Goal: Communication & Community: Answer question/provide support

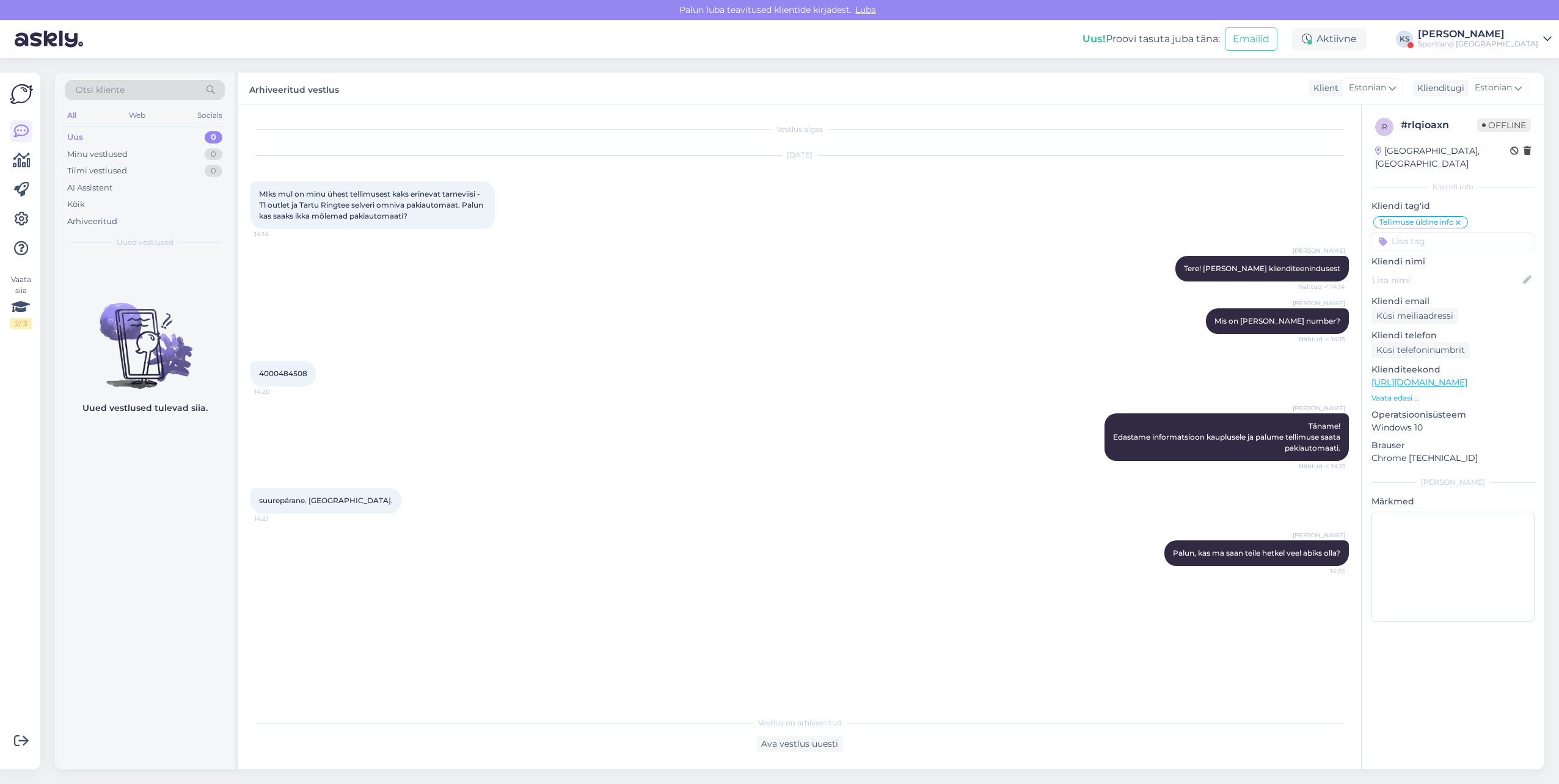
click at [1532, 39] on div "Sportland [GEOGRAPHIC_DATA]" at bounding box center [1477, 44] width 120 height 10
click at [83, 209] on div "Kõik" at bounding box center [75, 204] width 17 height 12
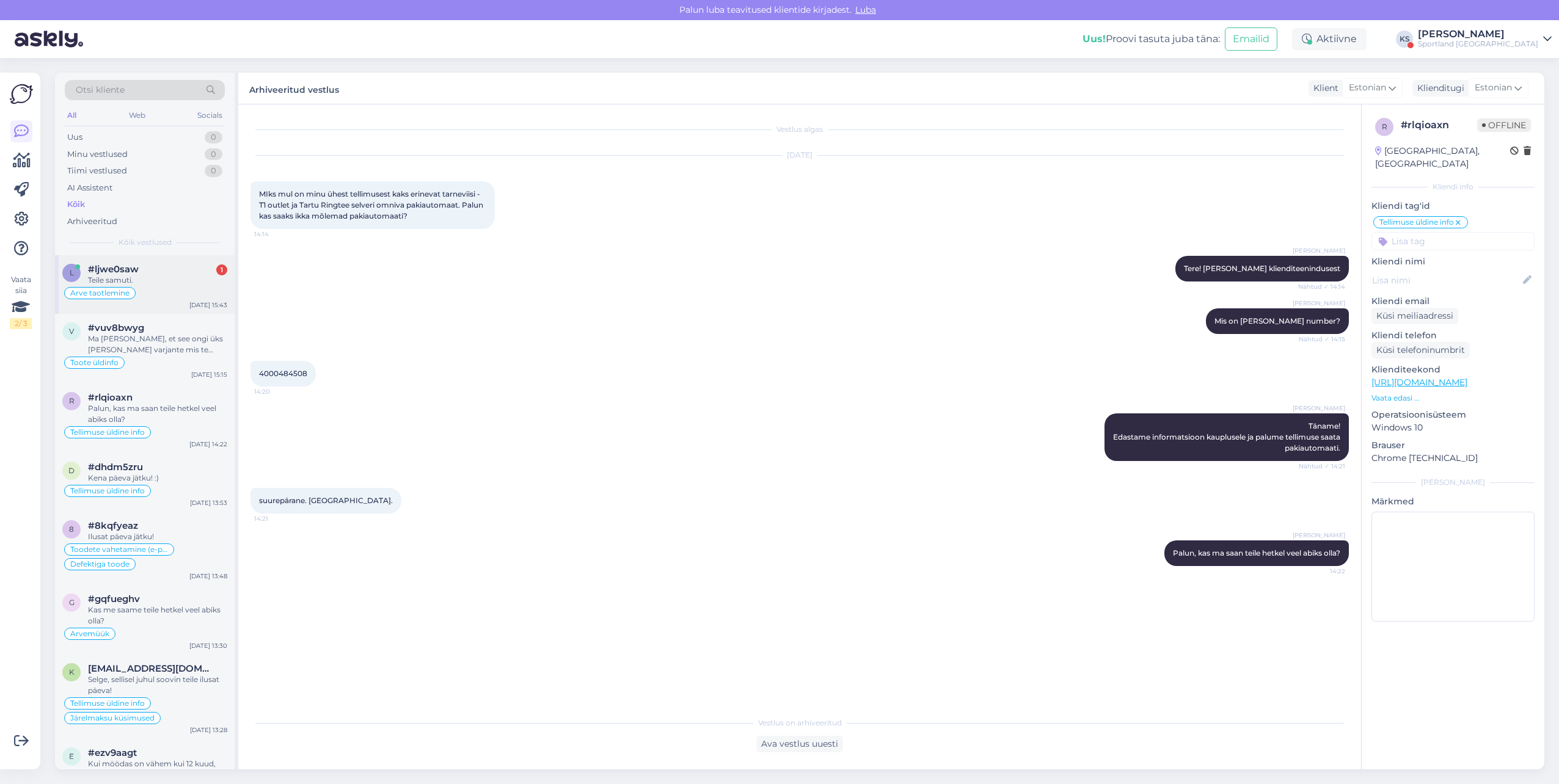
click at [156, 308] on div "l #ljwe0saw 1 Teile samuti. Arve taotlemine Aug 19 15:43" at bounding box center [145, 285] width 180 height 59
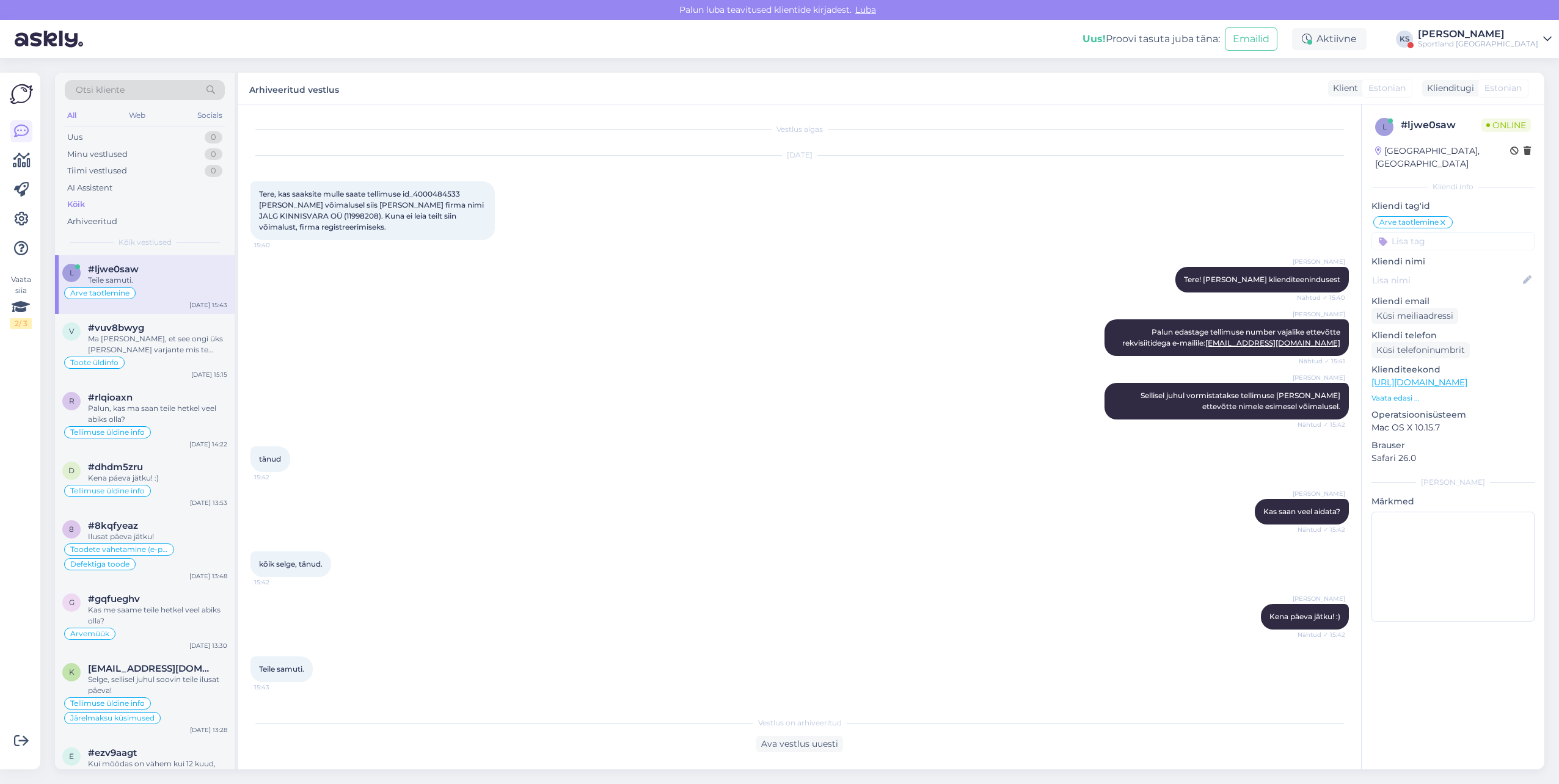
click at [448, 195] on span "Tere, kas saaksite mulle saate tellimuse id_4000484533 tšeki ja võimalusel siis…" at bounding box center [372, 210] width 227 height 42
copy span "id_4000484533"
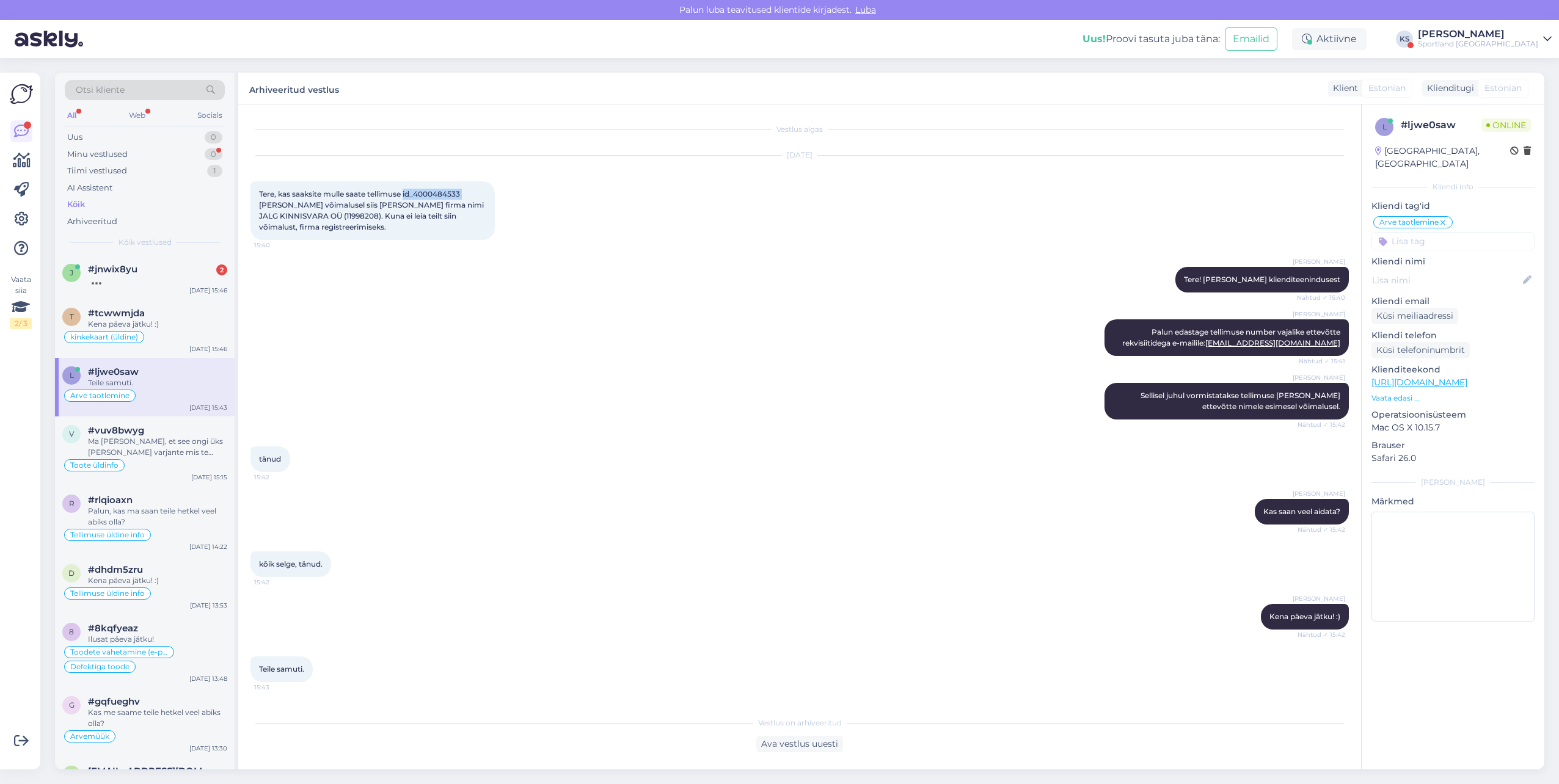
click at [1520, 29] on div "[PERSON_NAME]" at bounding box center [1477, 34] width 120 height 10
click at [1523, 96] on button "Ava" at bounding box center [1528, 94] width 27 height 19
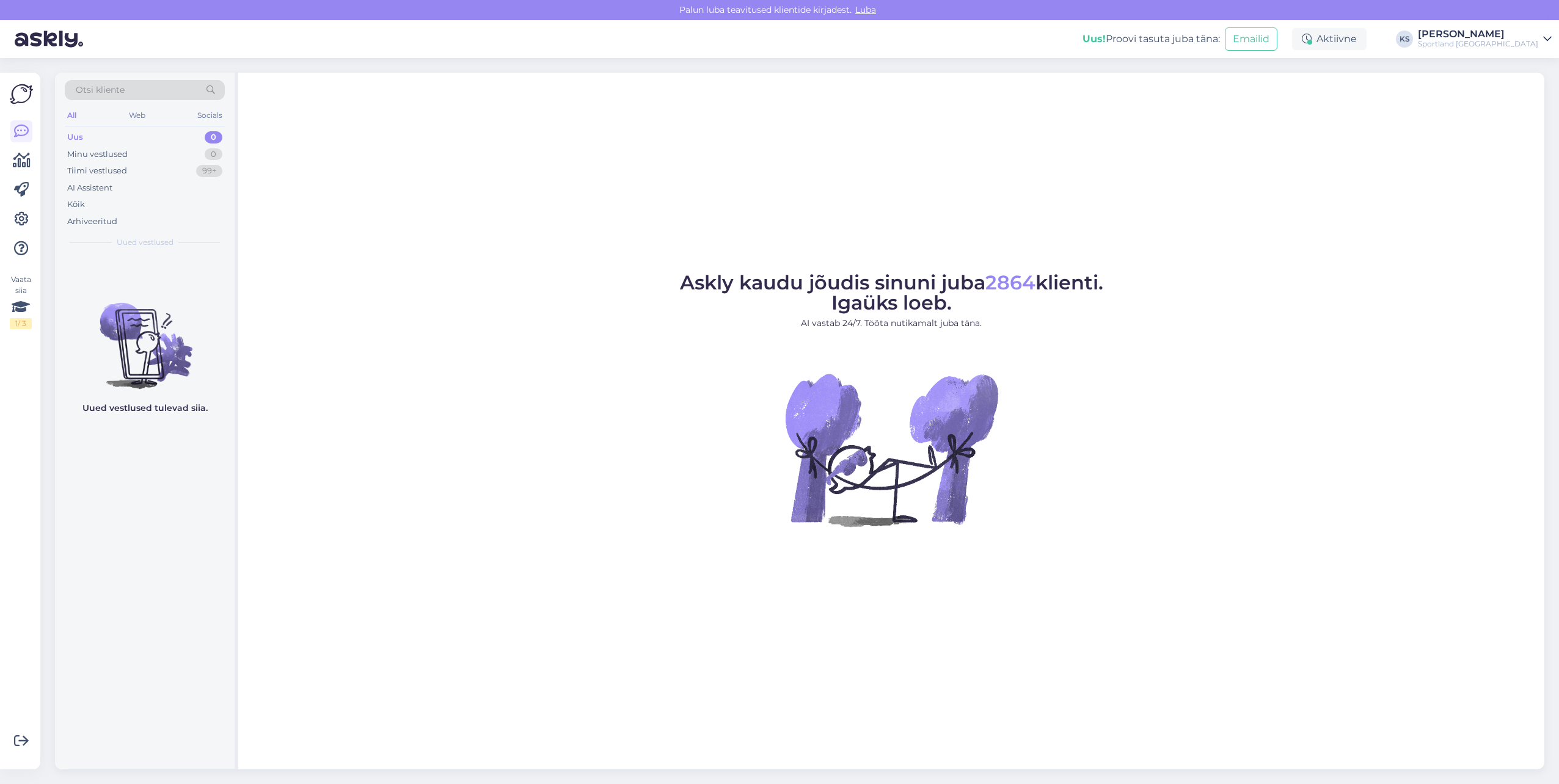
click at [1541, 50] on div "Uus! Proovi tasuta juba täna: Emailid Aktiivne KS Kristina Silm Sportland Finla…" at bounding box center [780, 39] width 1559 height 38
click at [1538, 45] on link "Kristina Silm Sportland Finland" at bounding box center [1485, 39] width 134 height 19
click at [1539, 65] on button "Ava" at bounding box center [1528, 68] width 27 height 19
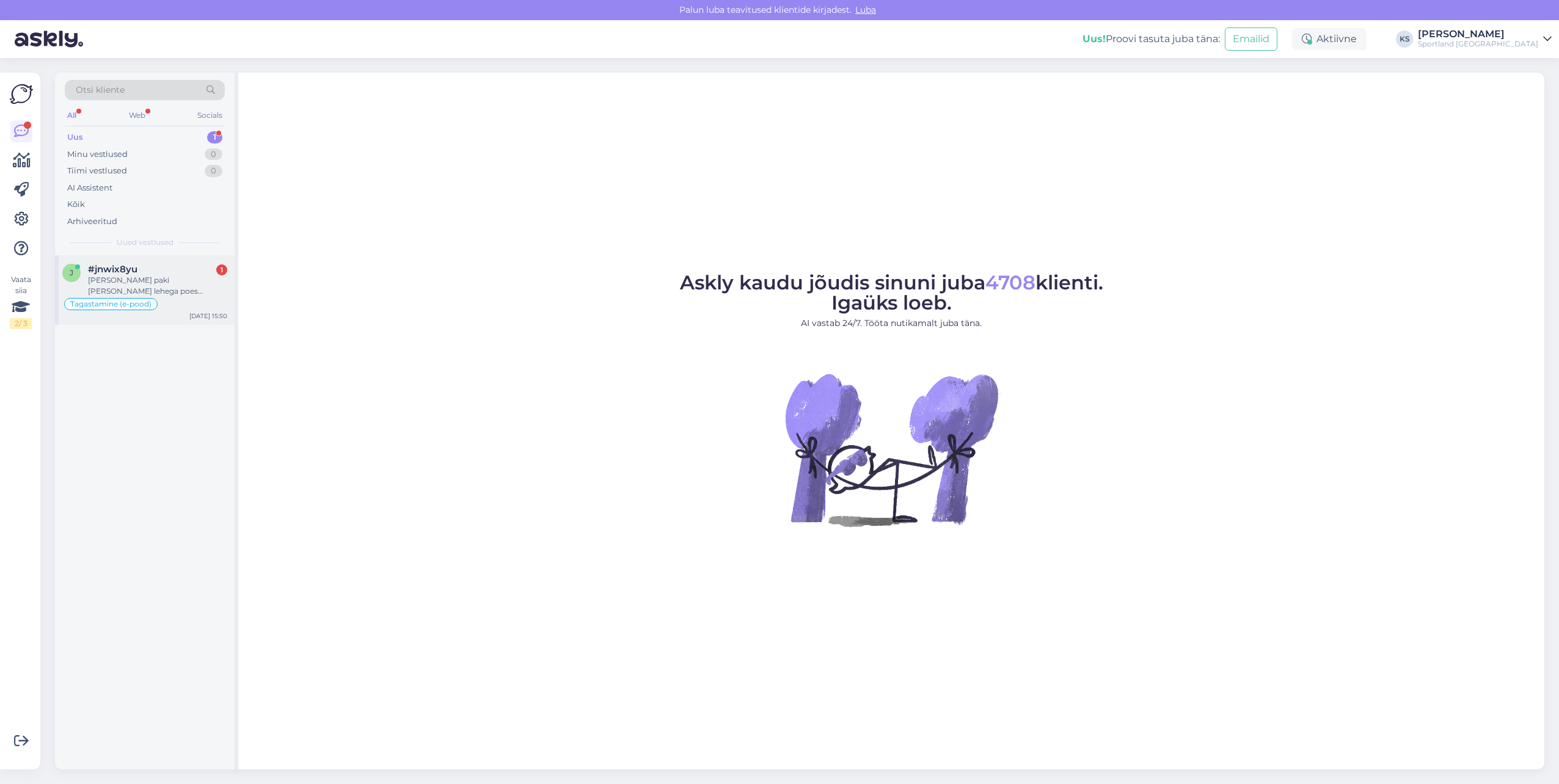
click at [207, 269] on div "#jnwix8yu 1" at bounding box center [158, 269] width 140 height 11
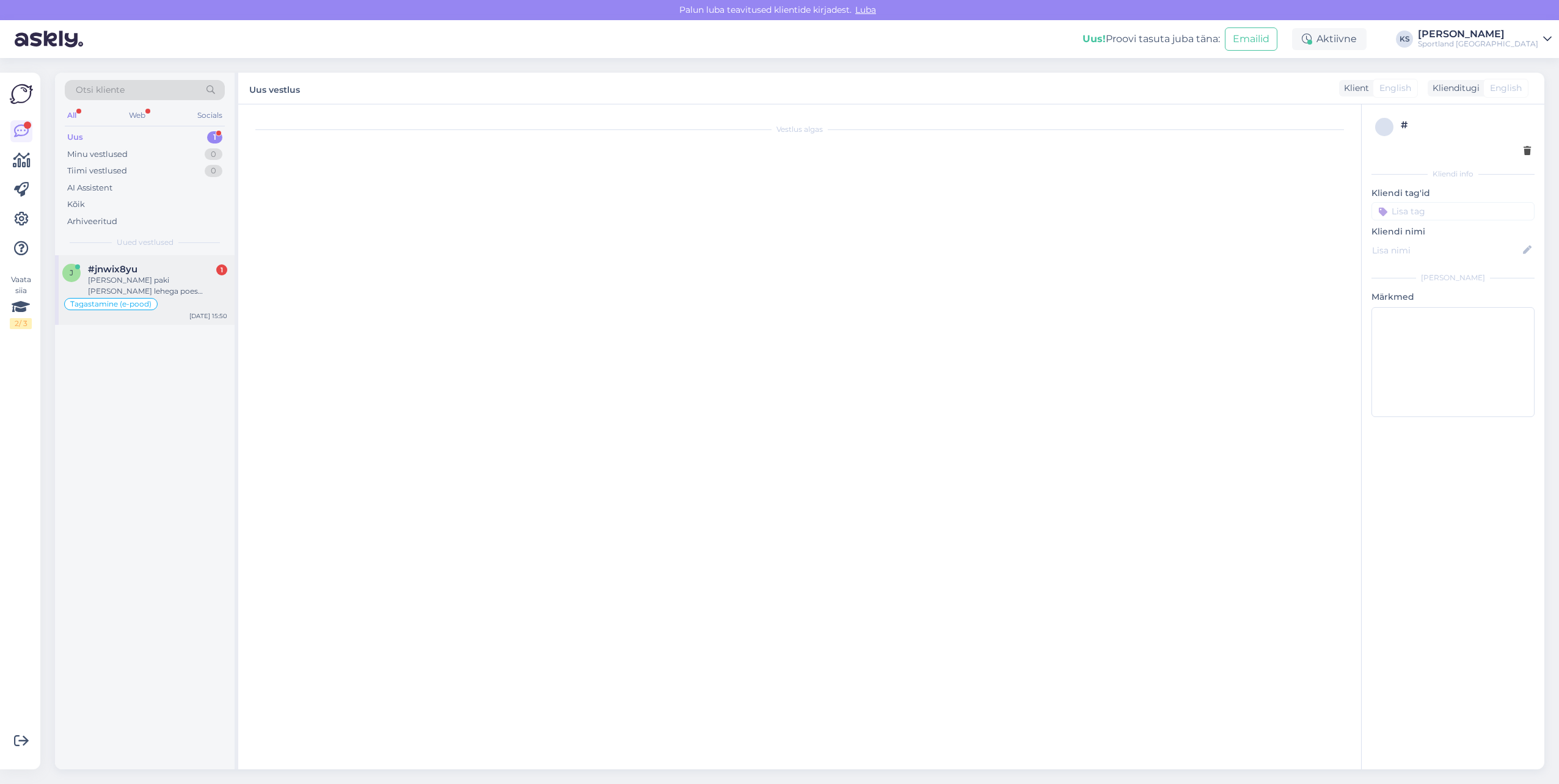
scroll to position [99, 0]
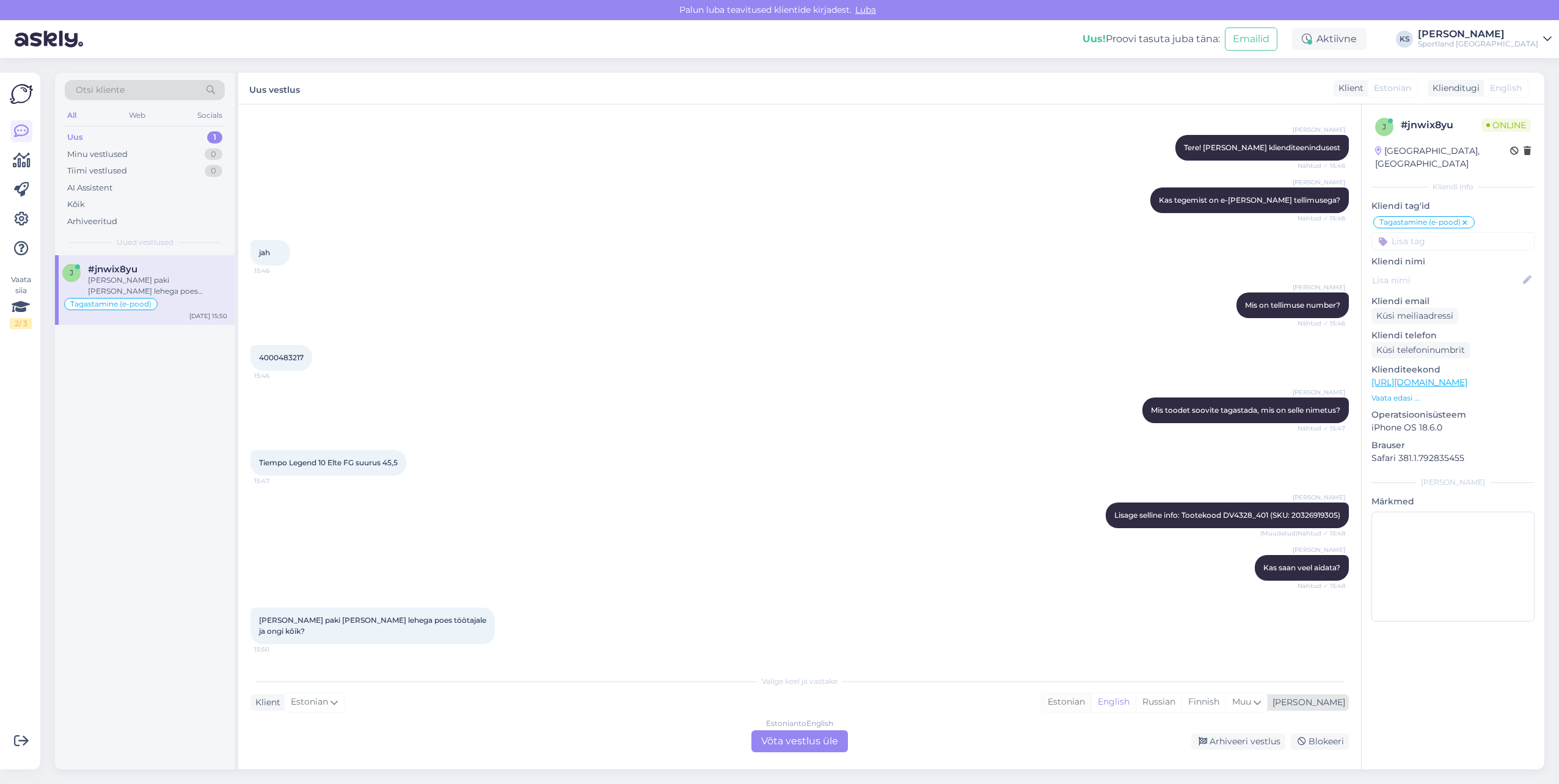
click at [1091, 709] on div "Estonian" at bounding box center [1066, 702] width 50 height 18
click at [824, 736] on div "Estonian to Estonian Võta vestlus üle" at bounding box center [799, 742] width 96 height 22
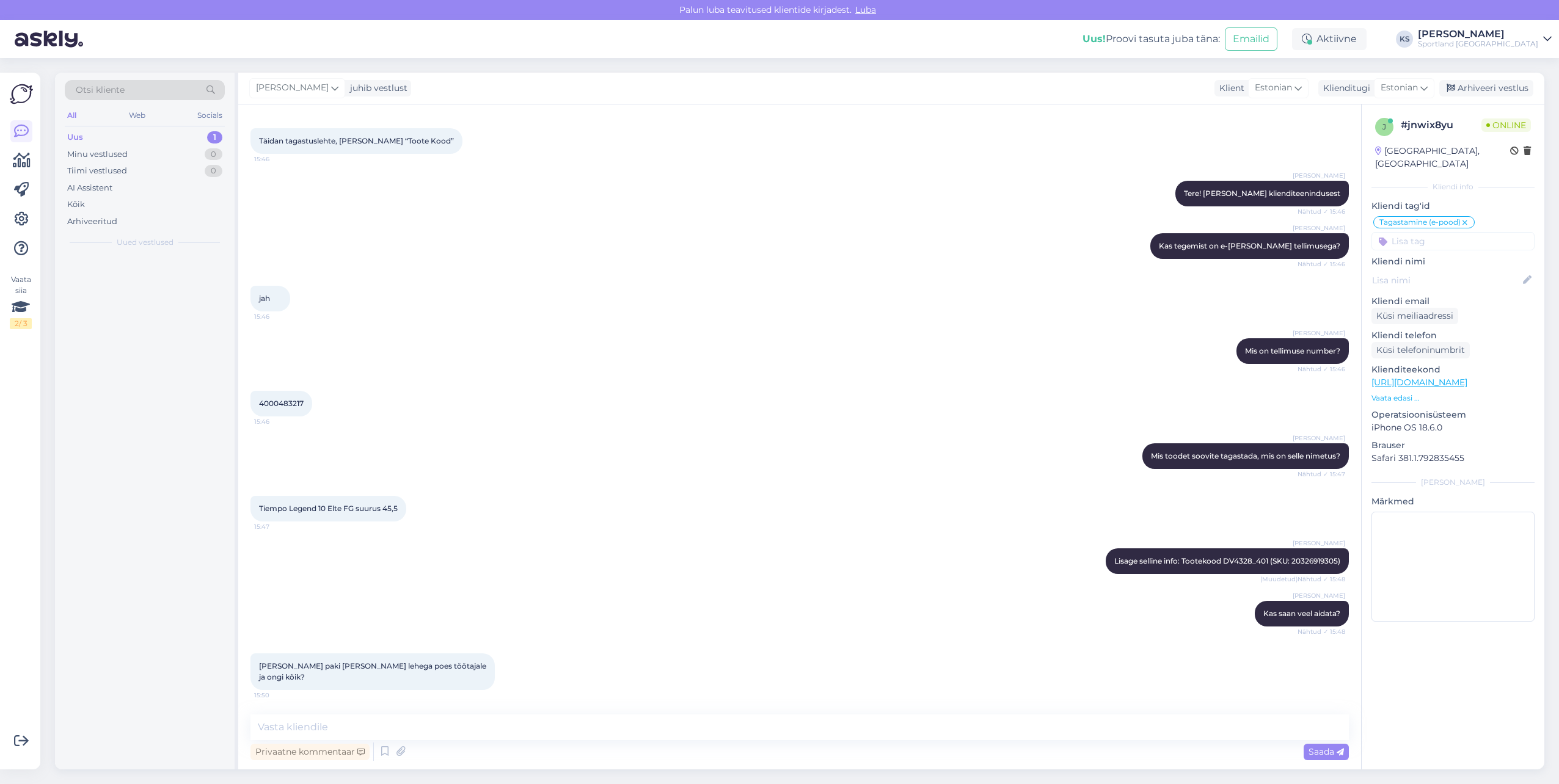
scroll to position [53, 0]
click at [828, 734] on textarea at bounding box center [800, 727] width 1098 height 26
type textarea "Tere!"
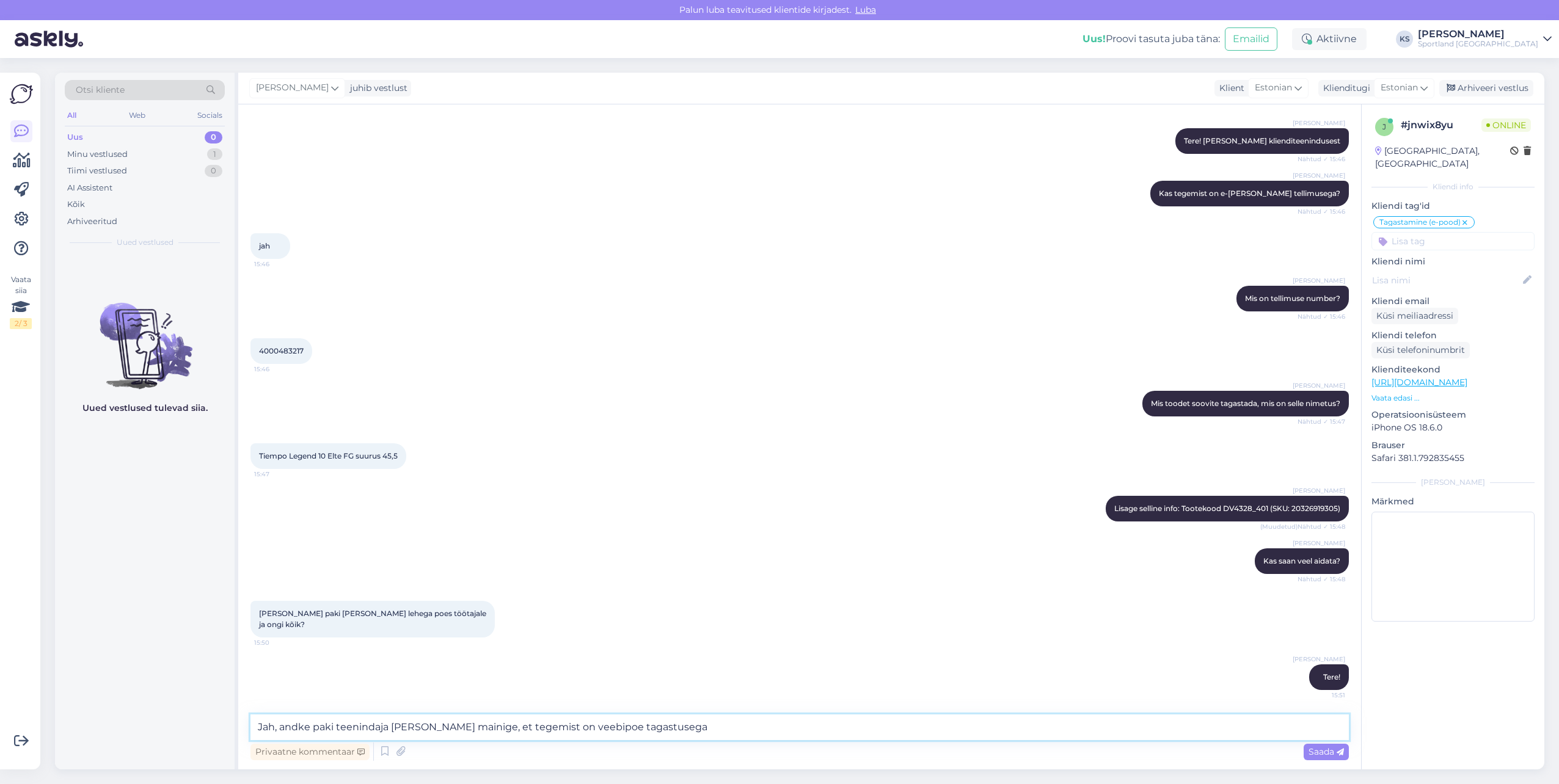
type textarea "Jah, andke paki teenindaja kätte ja mainige, et tegemist on veebipoe tagastuseg…"
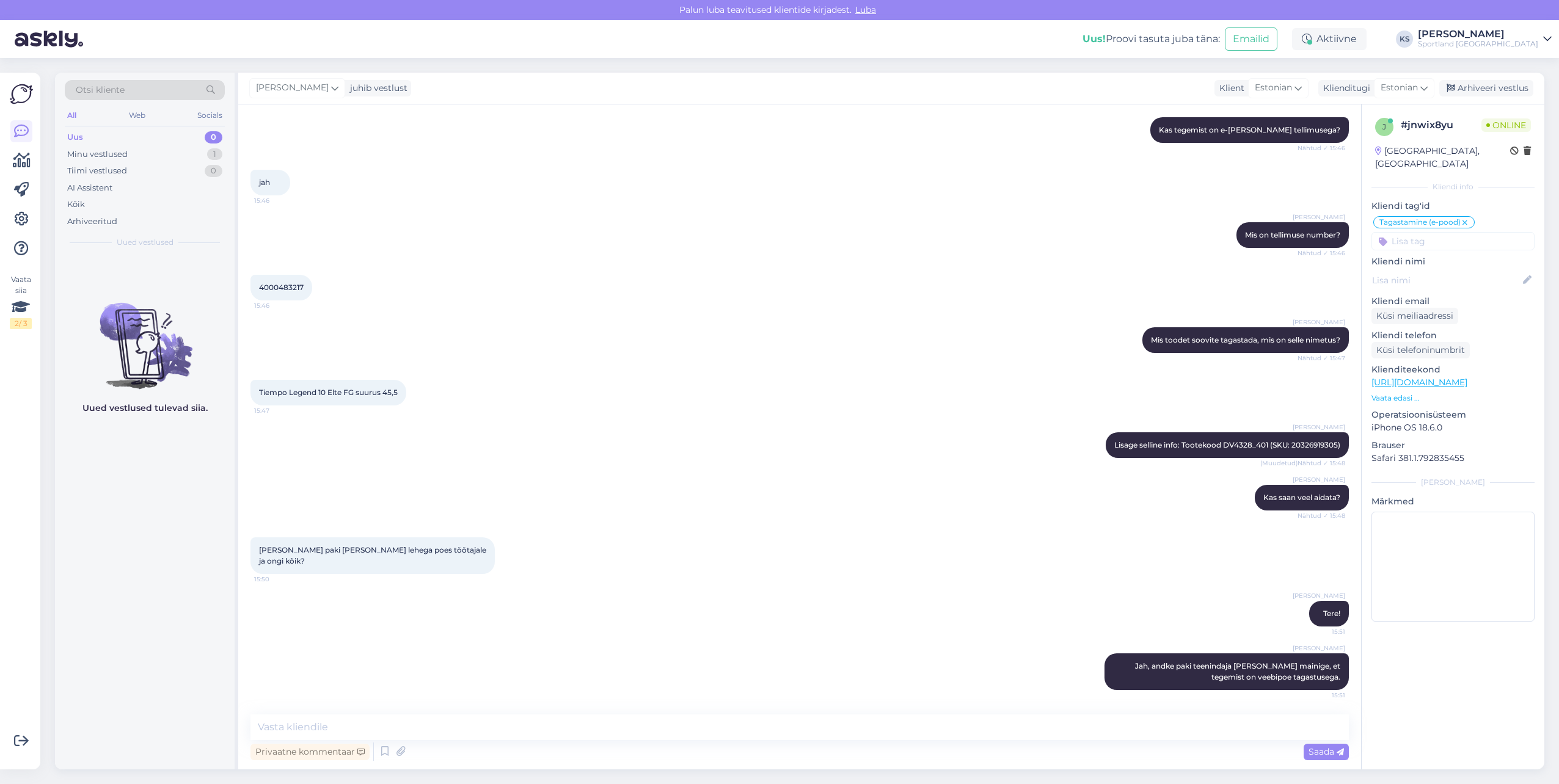
click at [1508, 29] on div "[PERSON_NAME]" at bounding box center [1477, 34] width 120 height 10
click at [1532, 91] on button "Ava" at bounding box center [1528, 94] width 27 height 19
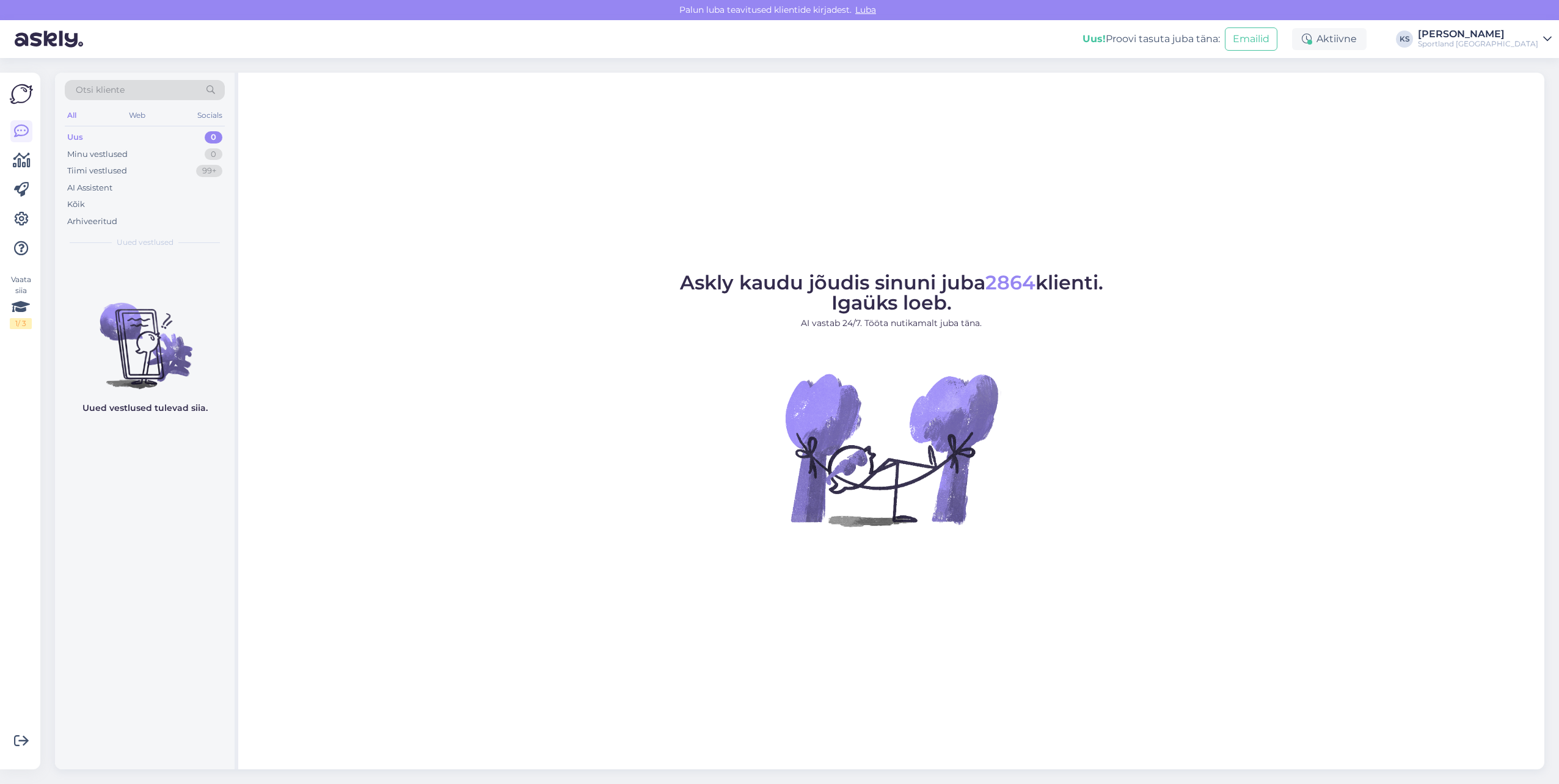
click at [1515, 43] on div "Sportland Finland" at bounding box center [1477, 44] width 120 height 10
click at [1517, 57] on div "Sportland Estonia Ava" at bounding box center [1439, 68] width 226 height 27
click at [1522, 62] on button "Ava" at bounding box center [1528, 68] width 27 height 19
click at [9, 171] on div "Vaata siia 2 / 3 Võimalused Veendu, et Askly loob sulle väärtust. Sulge Ühenda …" at bounding box center [20, 420] width 40 height 697
click at [19, 163] on icon at bounding box center [21, 161] width 17 height 15
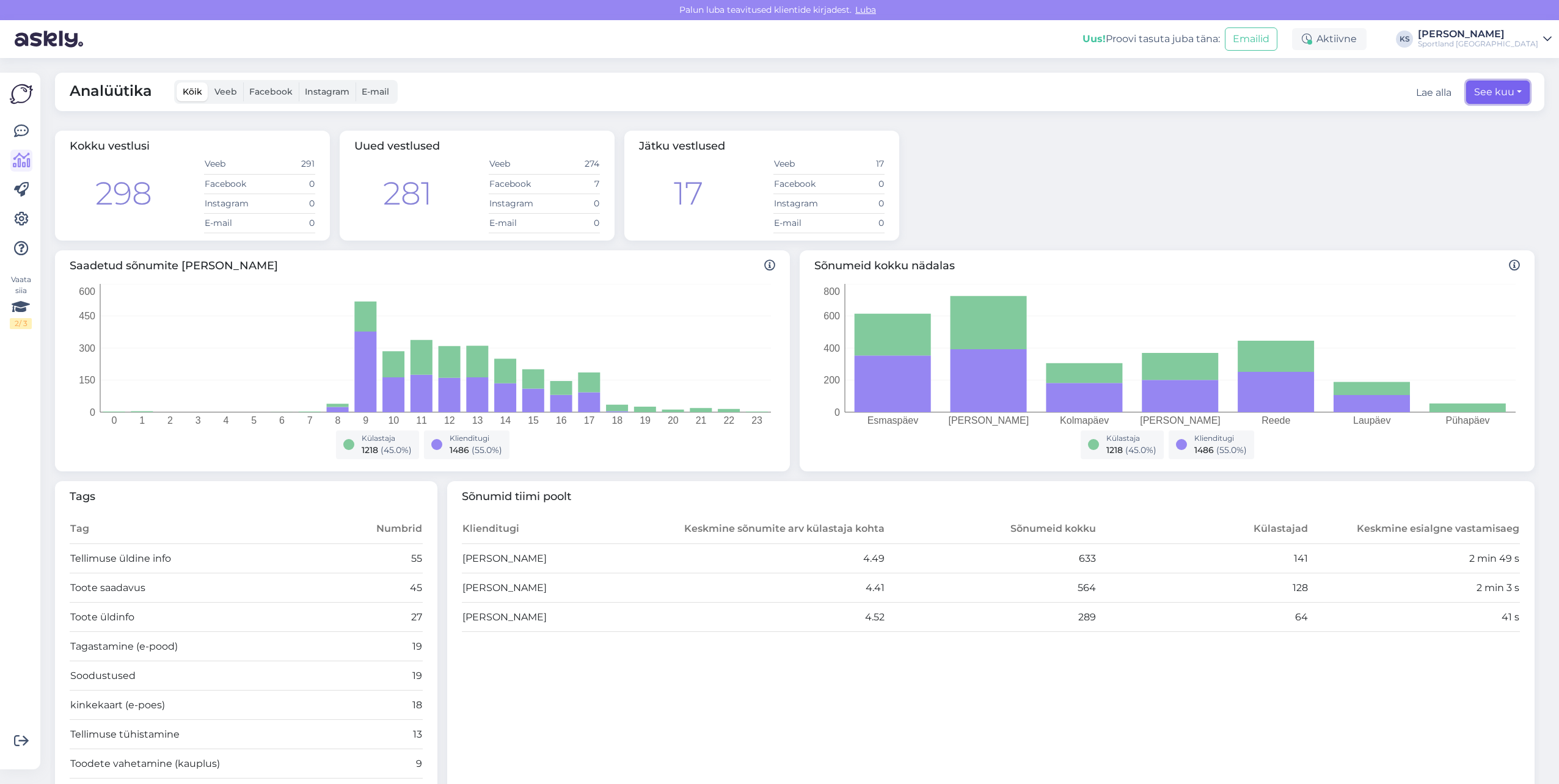
click at [1484, 100] on button "See kuu" at bounding box center [1497, 92] width 63 height 23
select select "7"
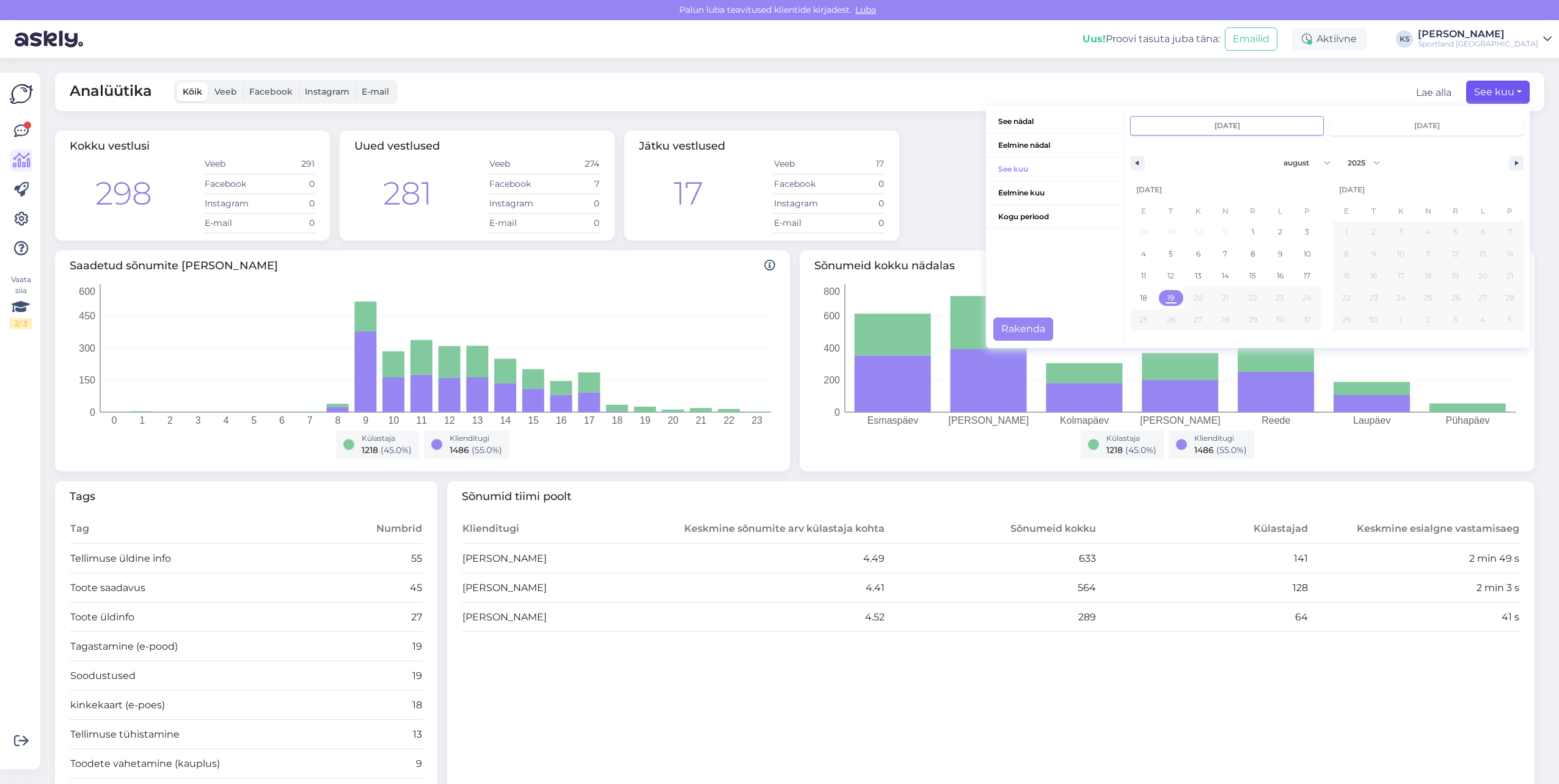
click at [1170, 296] on span "19" at bounding box center [1172, 297] width 28 height 16
type input "aug 19 2025"
click at [1021, 324] on button "Rakenda" at bounding box center [1023, 329] width 60 height 23
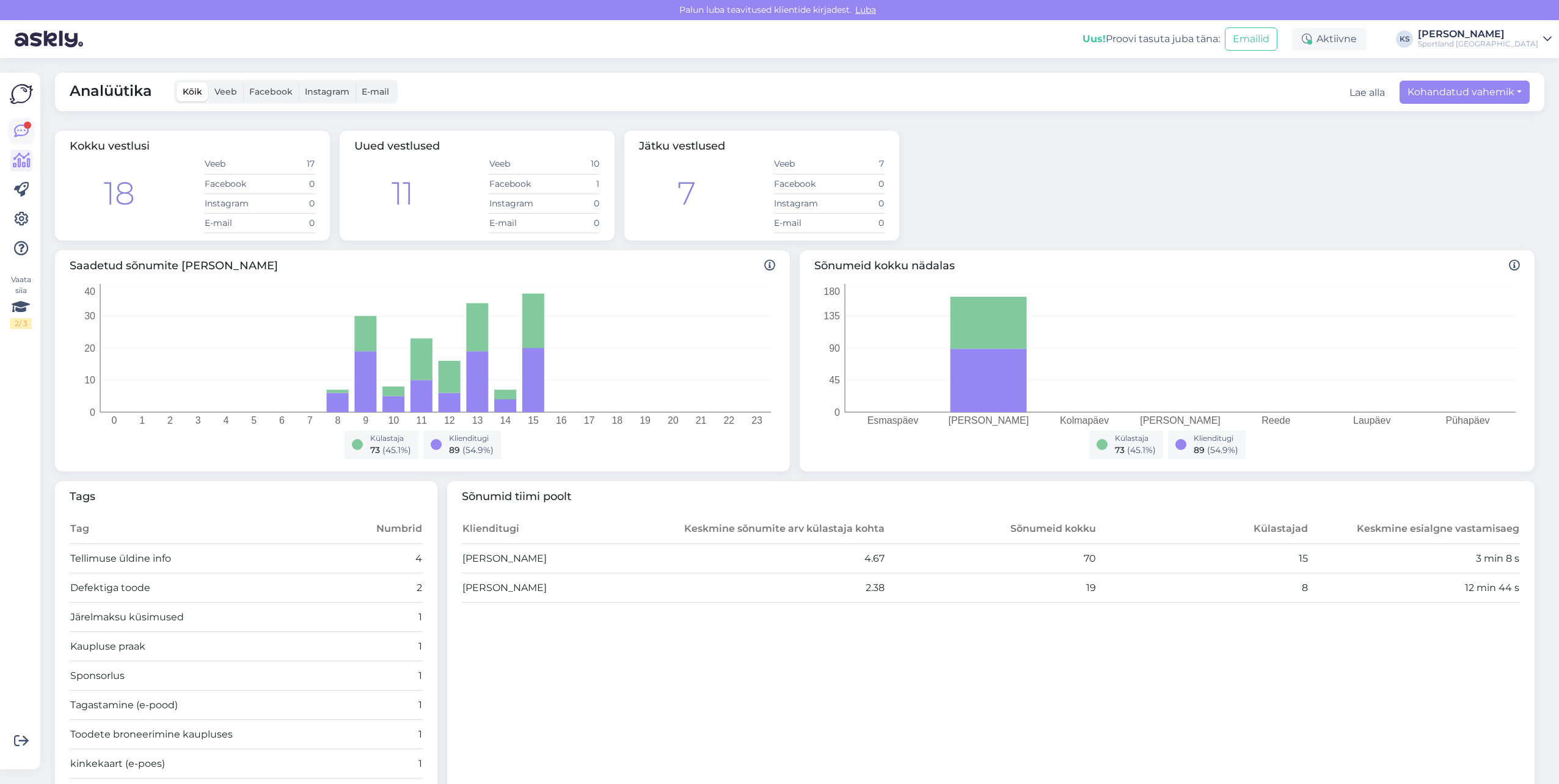
click at [20, 130] on icon at bounding box center [21, 131] width 15 height 15
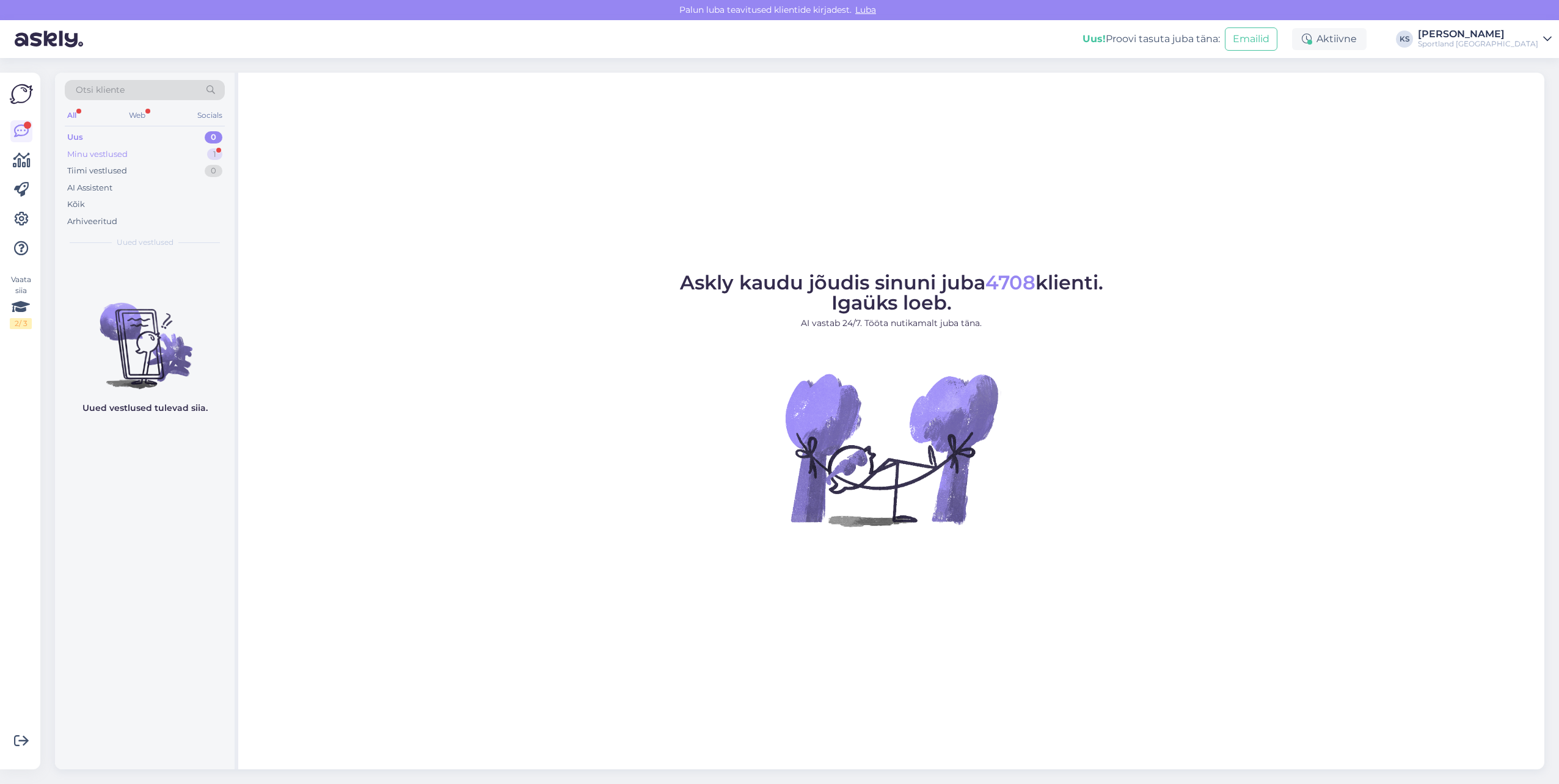
click at [189, 160] on div "Minu vestlused 1" at bounding box center [145, 154] width 160 height 17
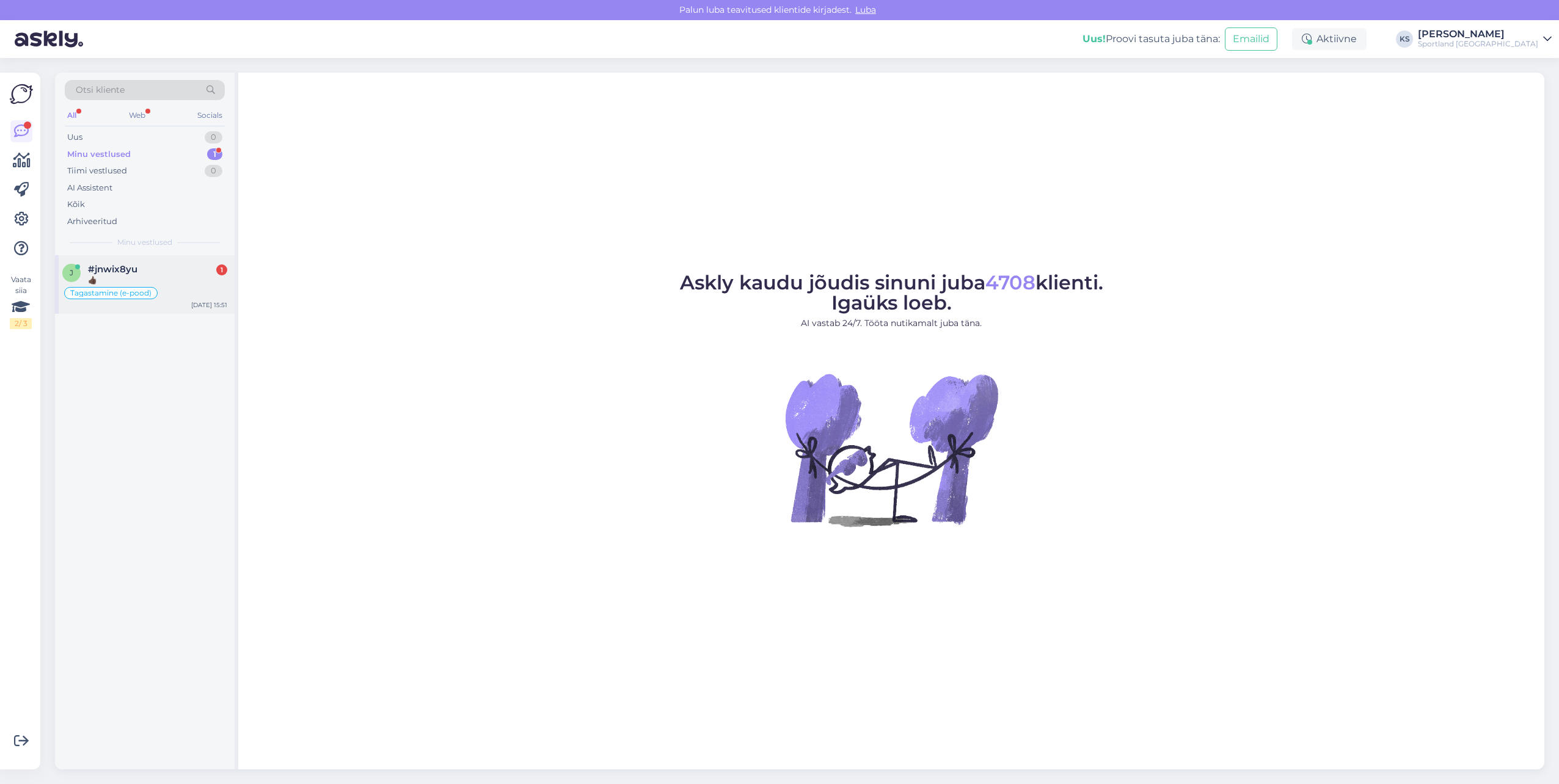
click at [185, 276] on div "👍🏿" at bounding box center [158, 280] width 140 height 11
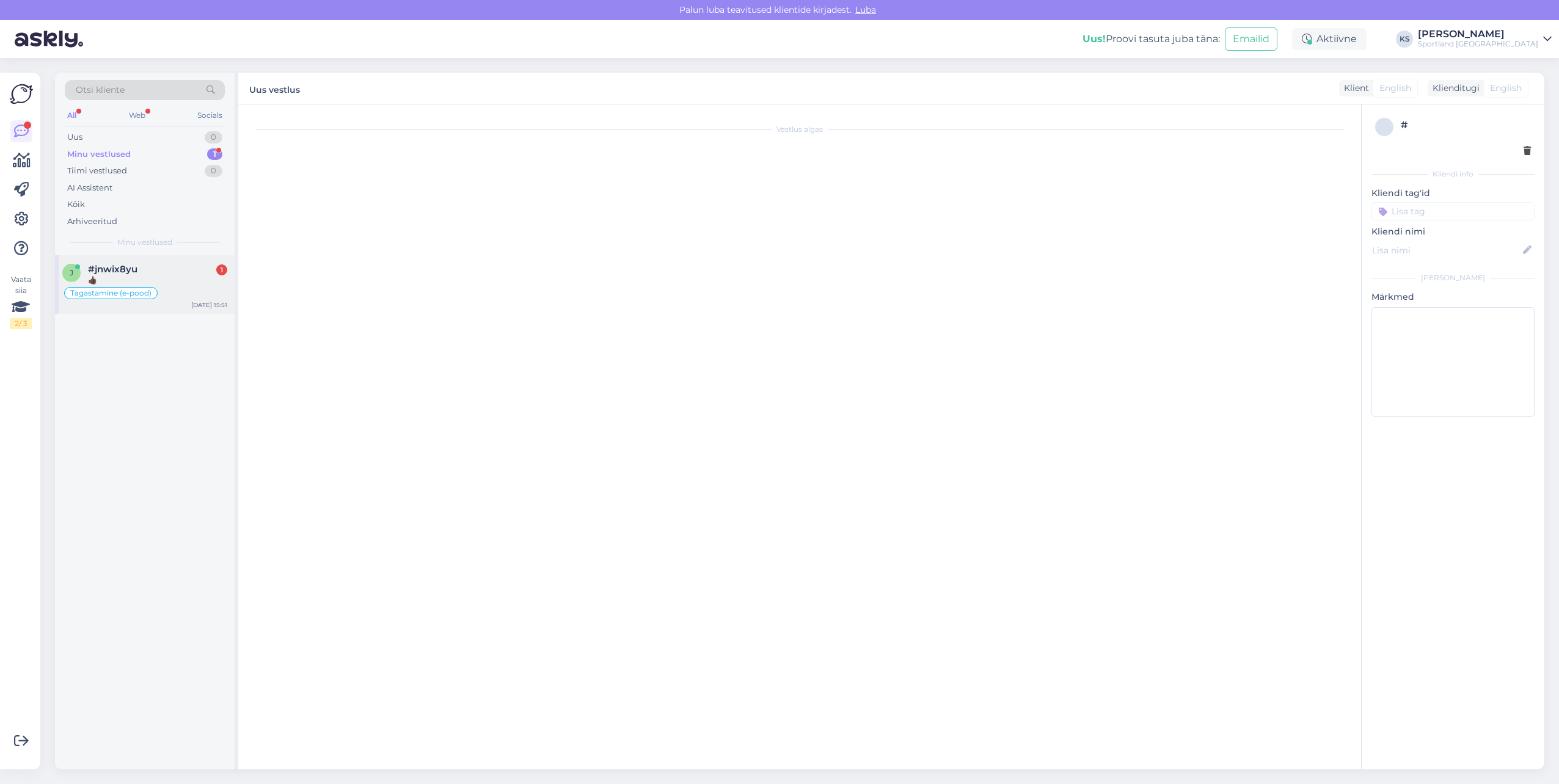
scroll to position [222, 0]
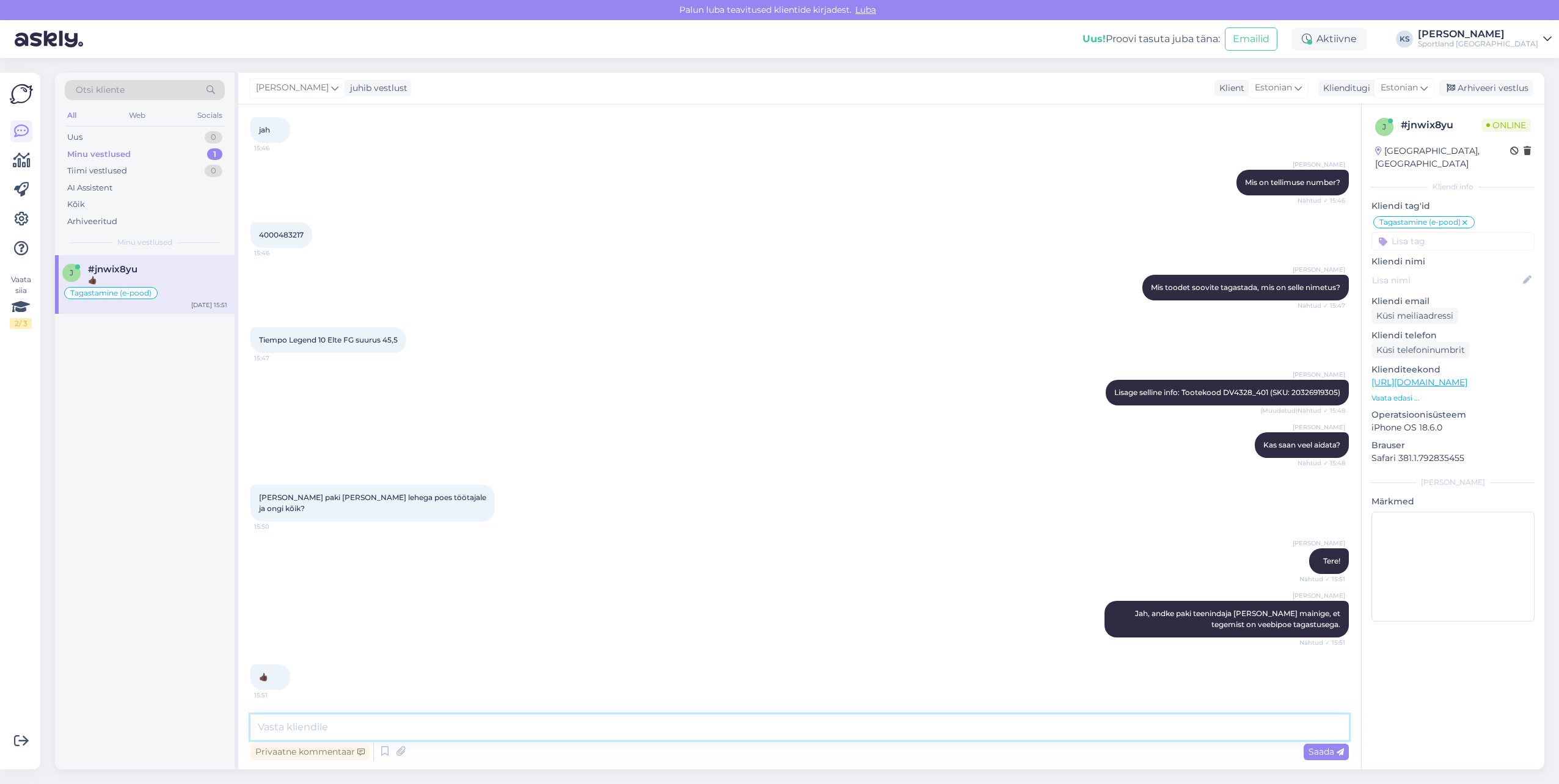
click at [491, 737] on textarea at bounding box center [800, 727] width 1098 height 26
click at [1298, 450] on span "Kas saan veel aidata?" at bounding box center [1302, 445] width 77 height 9
copy div "Kas saan veel aidata? Nähtud ✓ 15:48"
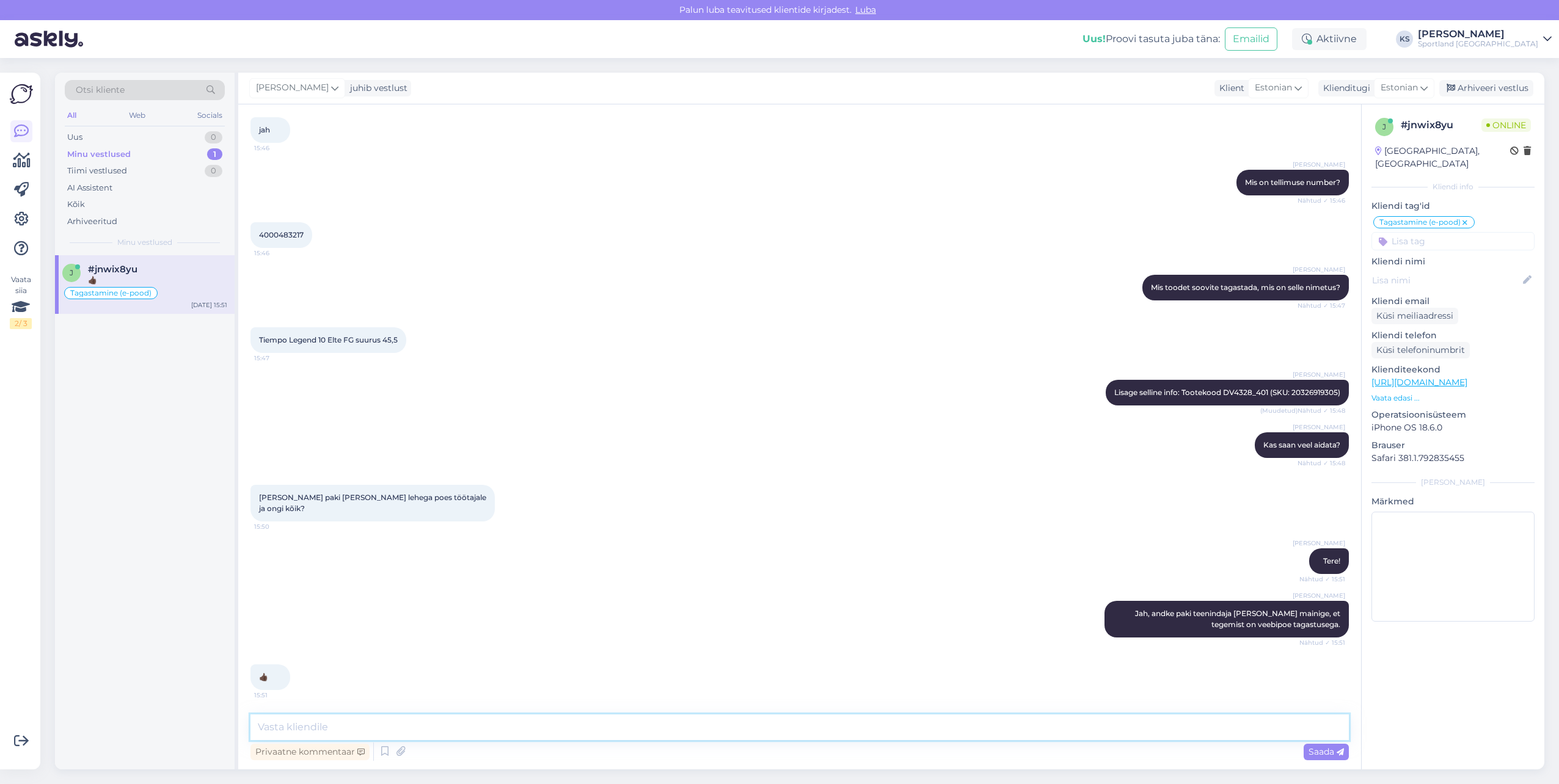
click at [679, 735] on textarea at bounding box center [800, 727] width 1098 height 26
paste textarea "Kas saan veel aidata?"
type textarea "Kas saan veel aidata?"
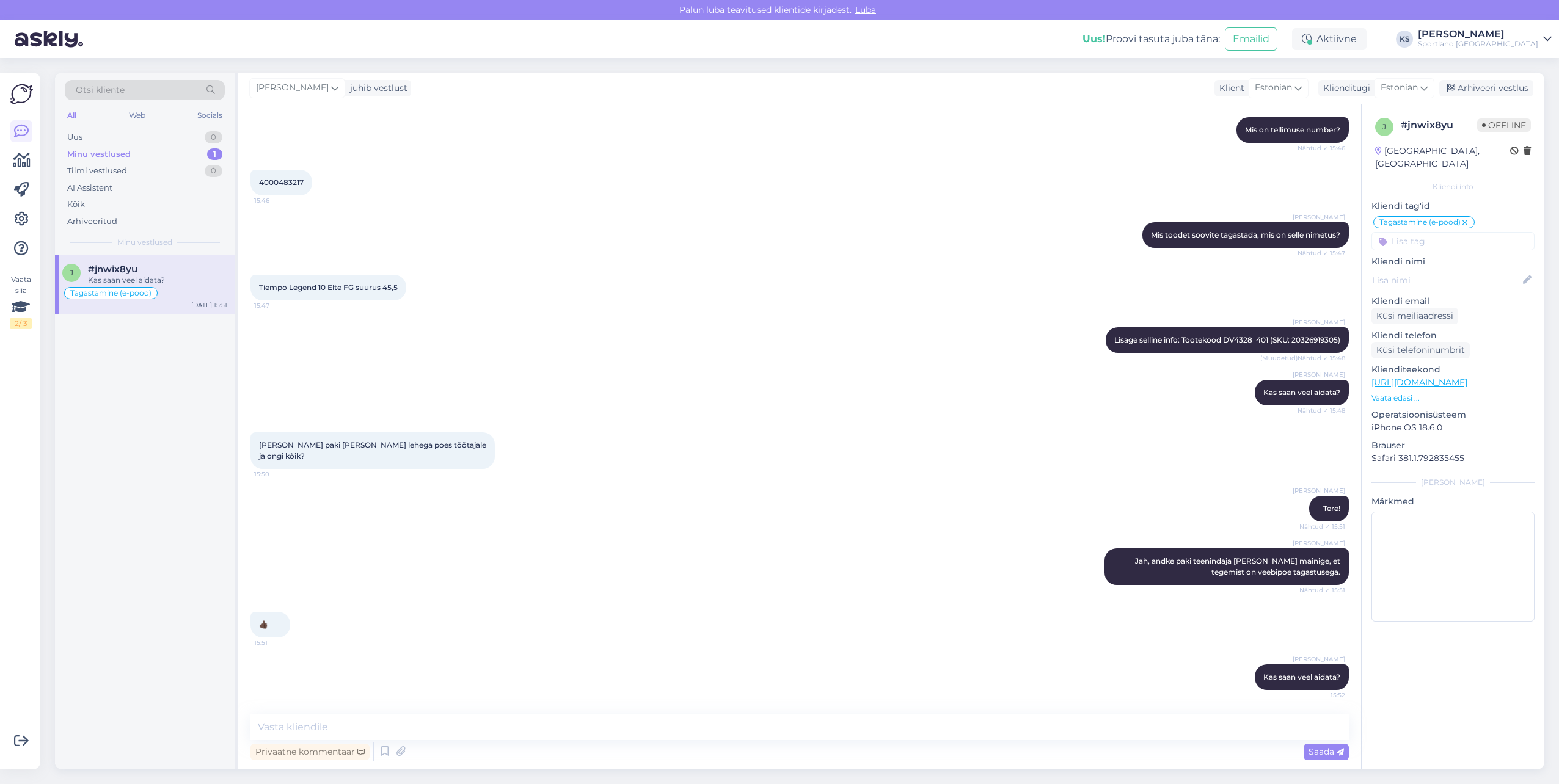
click at [858, 537] on div "Kristina Silm Jah, andke paki teenindaja kätte ja mainige, et tegemist on veebi…" at bounding box center [800, 566] width 1098 height 63
click at [1473, 89] on div "Arhiveeri vestlus" at bounding box center [1486, 88] width 94 height 17
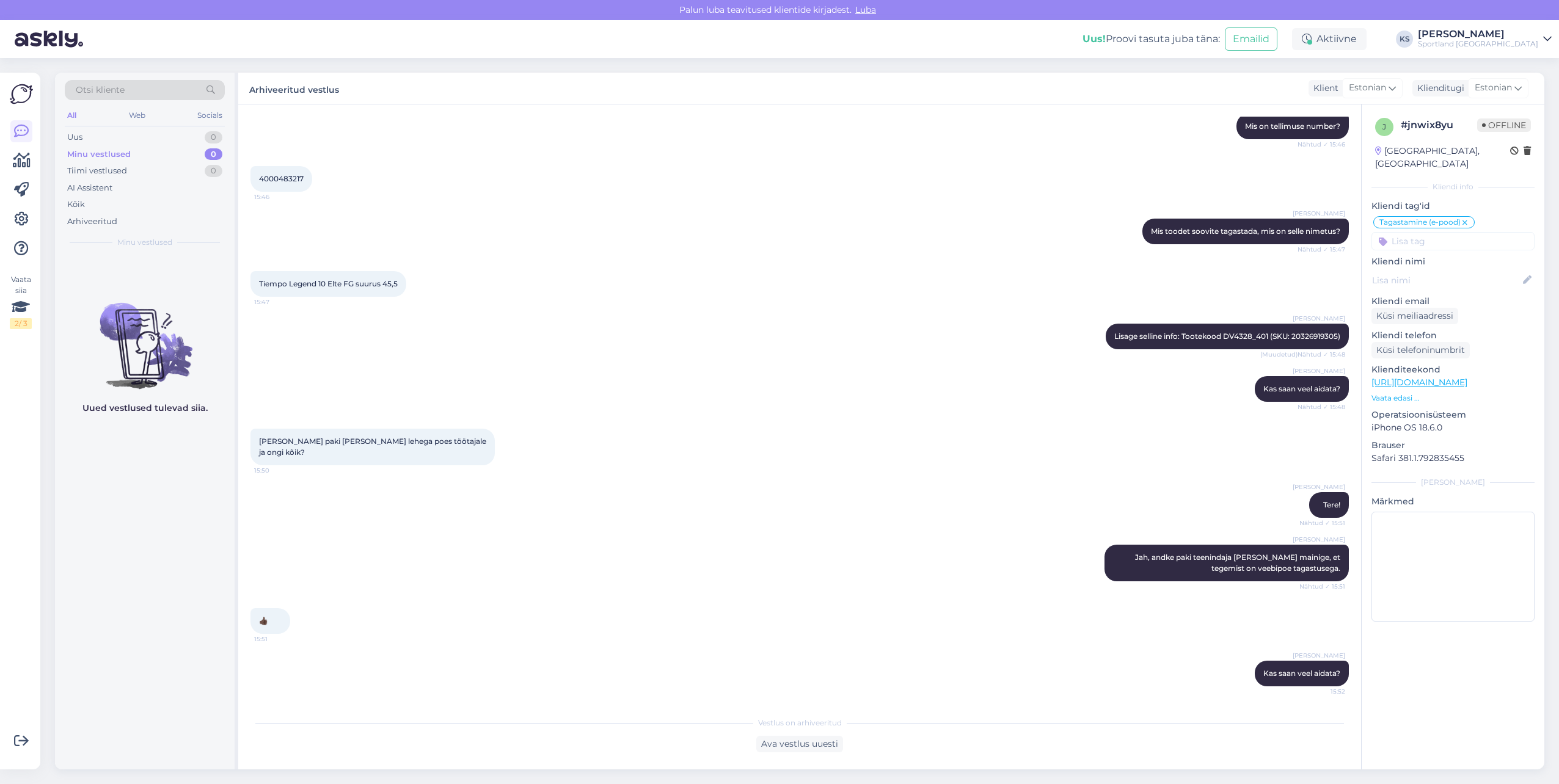
scroll to position [278, 0]
click at [12, 161] on link at bounding box center [21, 161] width 22 height 22
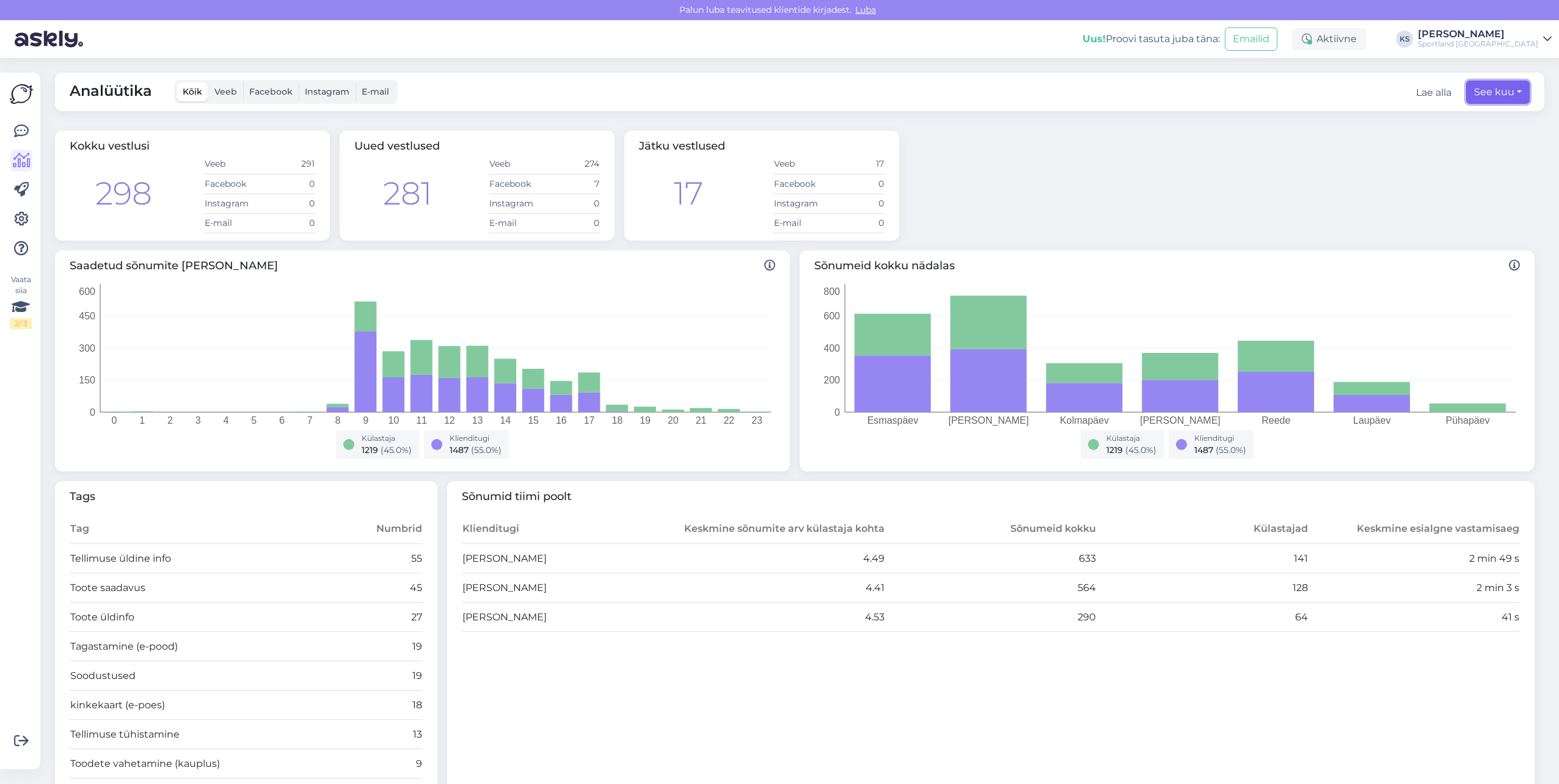
click at [1504, 90] on button "See kuu" at bounding box center [1497, 92] width 63 height 23
select select "7"
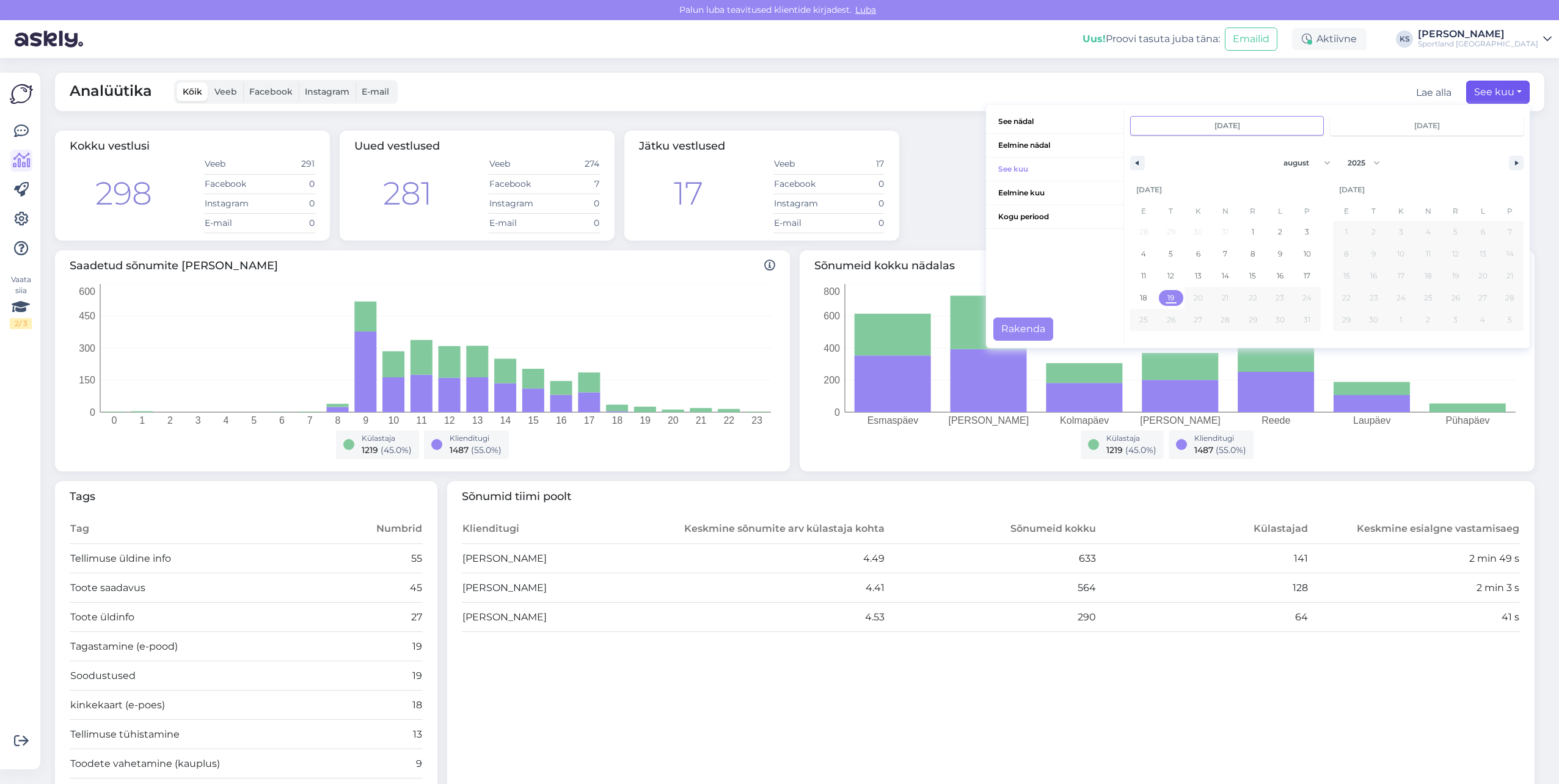
click at [1158, 295] on span "19" at bounding box center [1172, 297] width 28 height 16
type input "aug 19 2025"
click at [993, 336] on button "Rakenda" at bounding box center [1023, 329] width 60 height 23
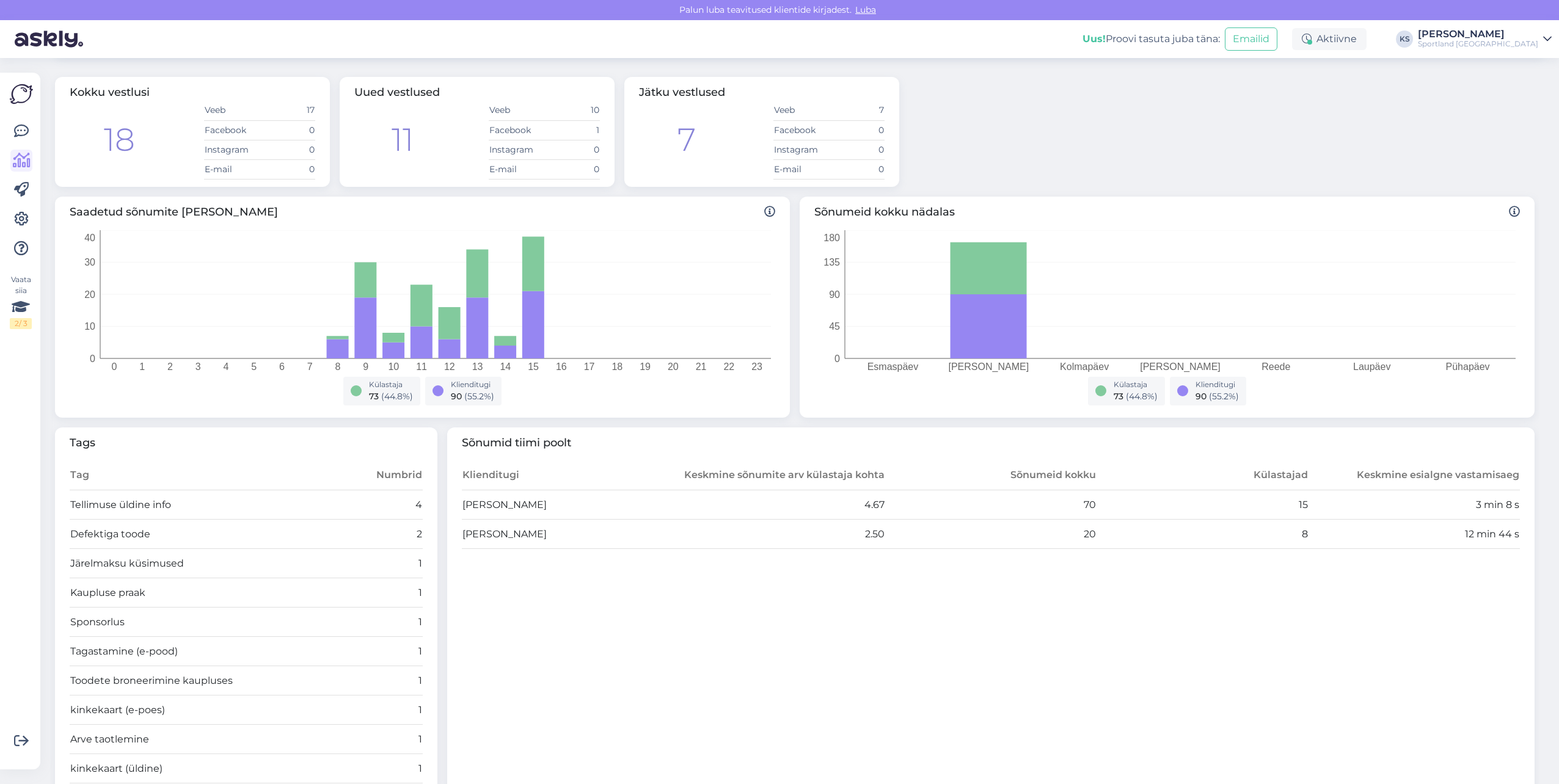
scroll to position [122, 0]
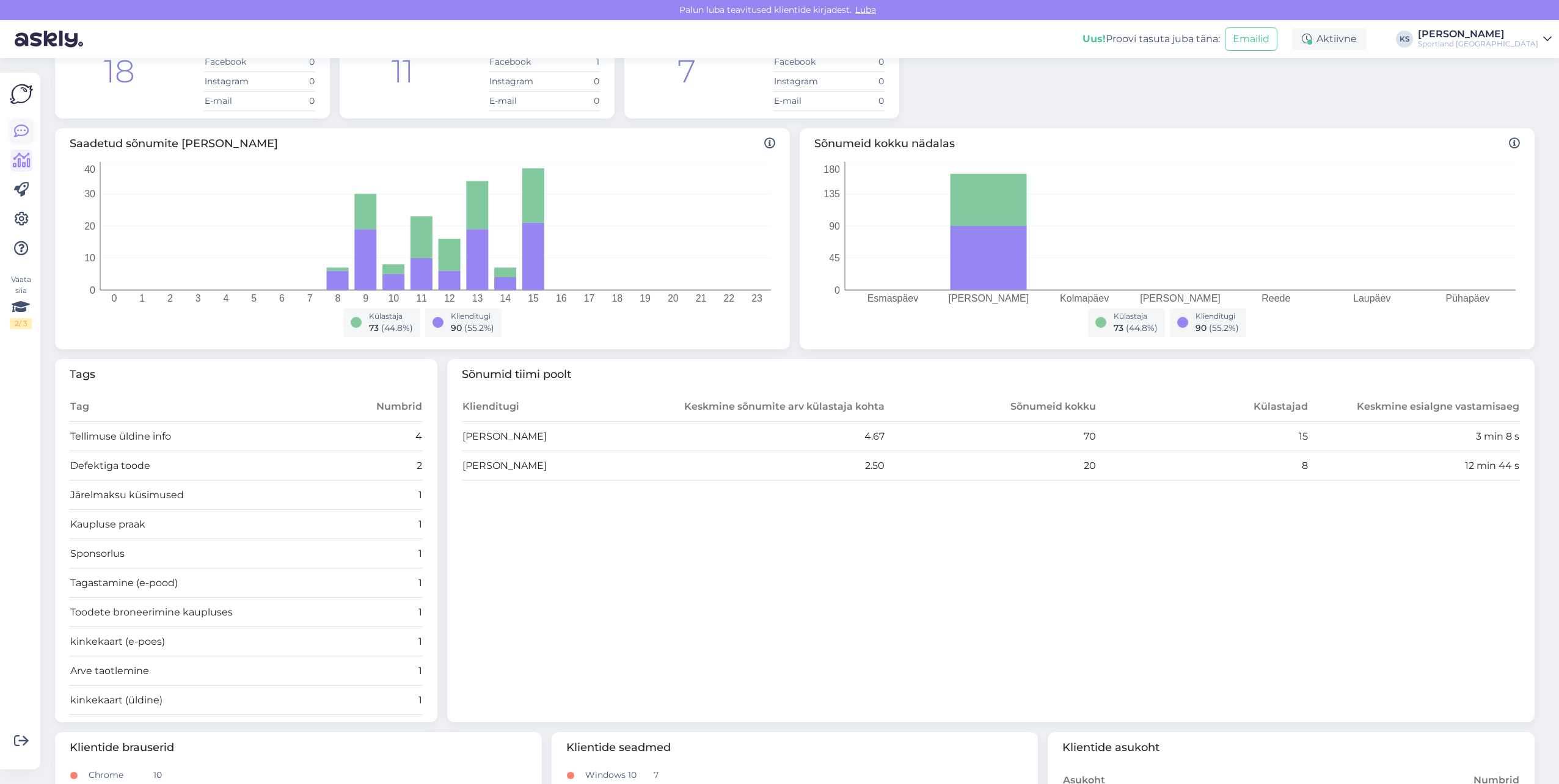
click at [28, 130] on icon at bounding box center [21, 131] width 15 height 15
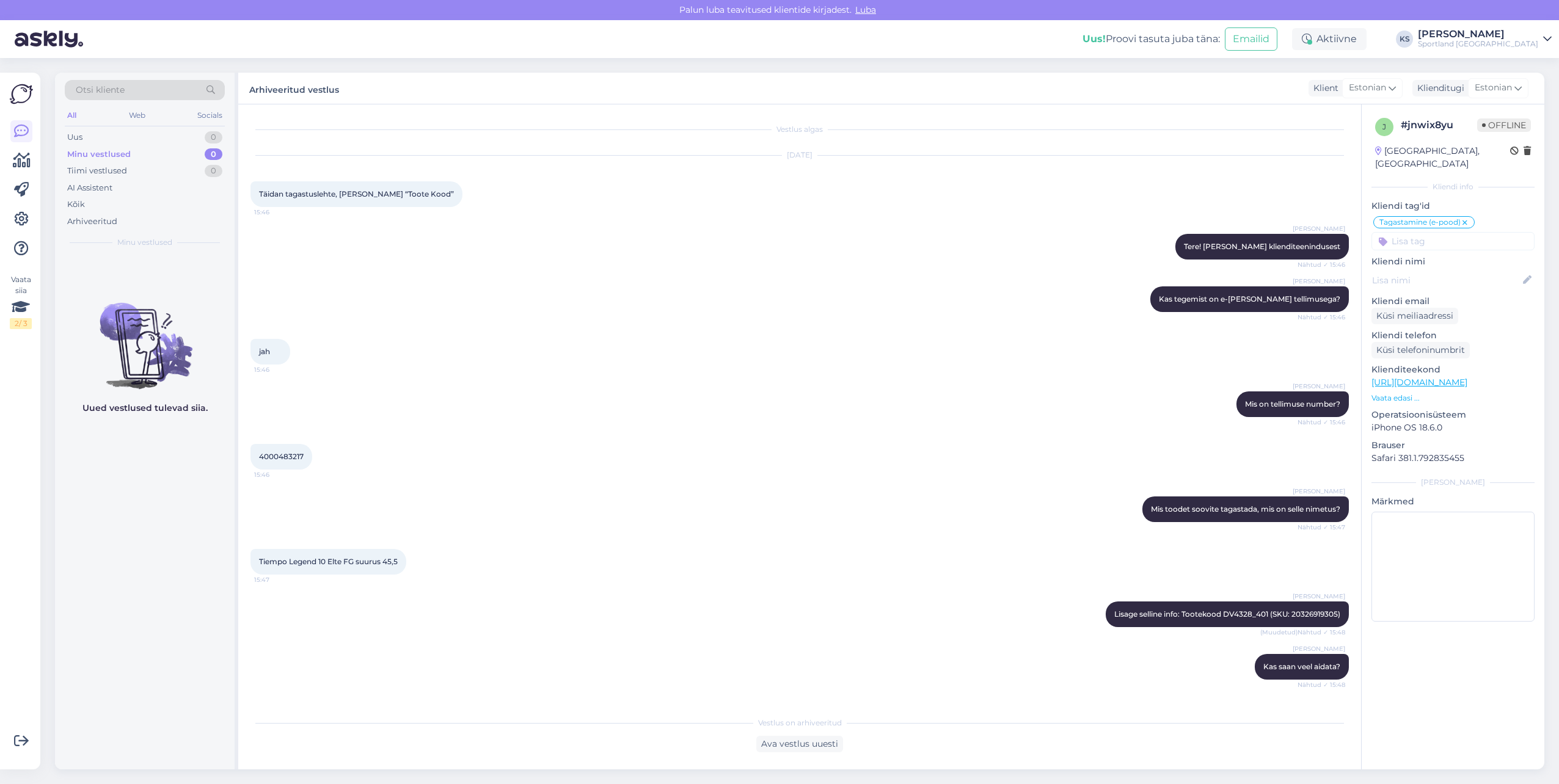
scroll to position [278, 0]
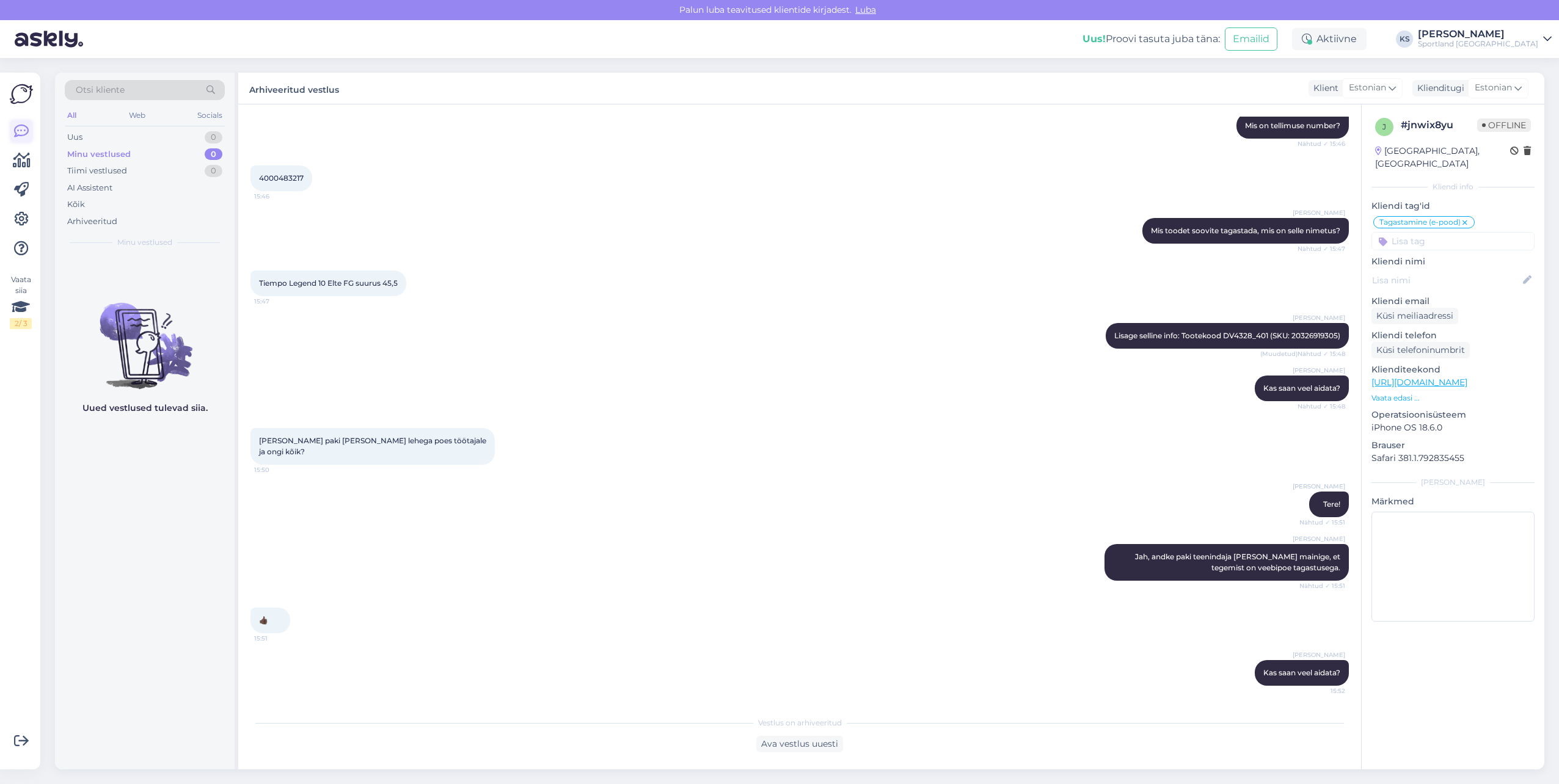
click at [29, 129] on link at bounding box center [21, 131] width 22 height 22
click at [1520, 32] on div "[PERSON_NAME]" at bounding box center [1477, 34] width 120 height 10
click at [1523, 94] on button "Ava" at bounding box center [1528, 94] width 27 height 19
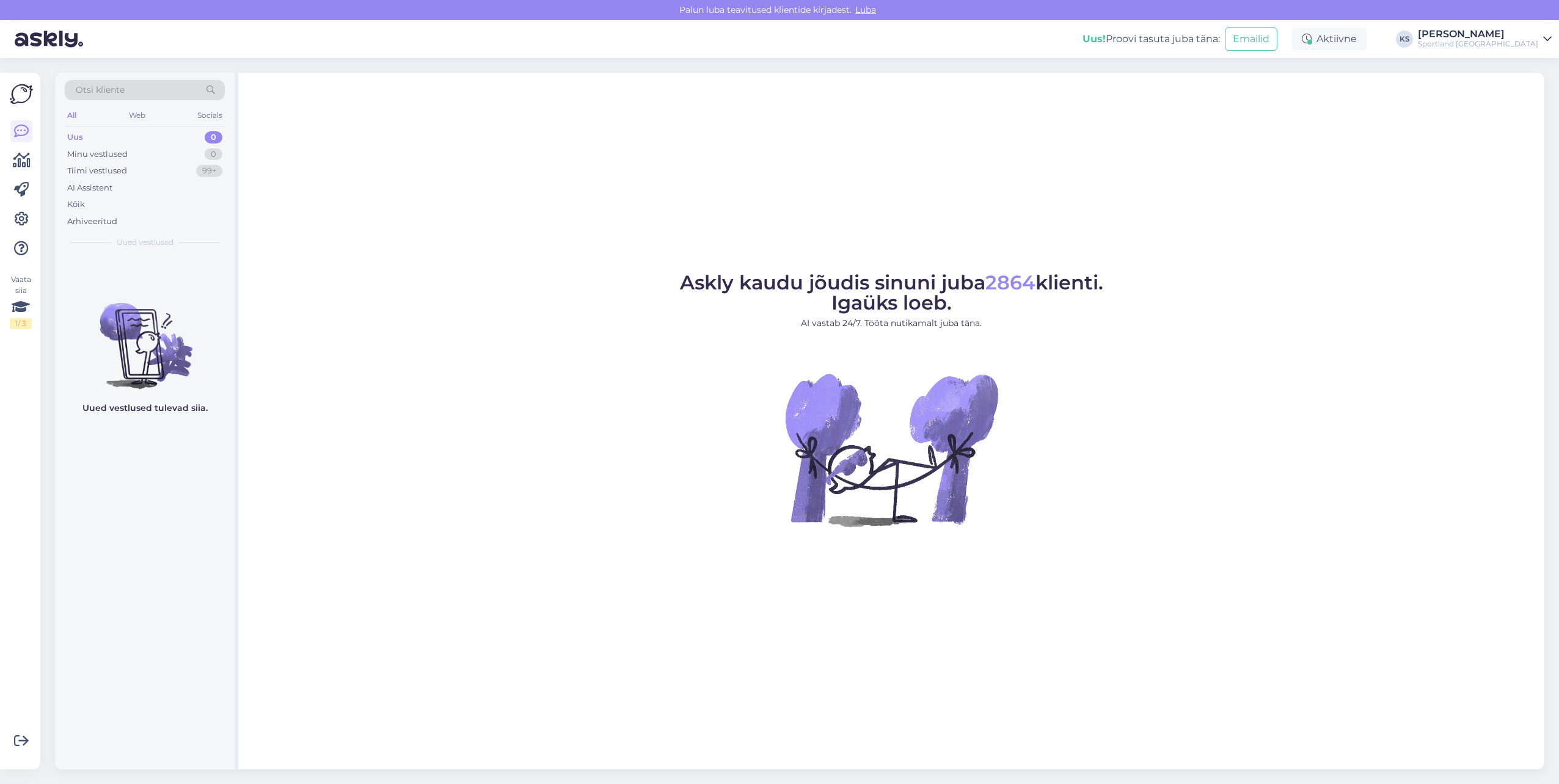
click at [1518, 30] on div "[PERSON_NAME]" at bounding box center [1477, 34] width 120 height 10
click at [1527, 62] on button "Ava" at bounding box center [1528, 68] width 27 height 19
click at [134, 84] on div "Otsi kliente" at bounding box center [145, 90] width 160 height 20
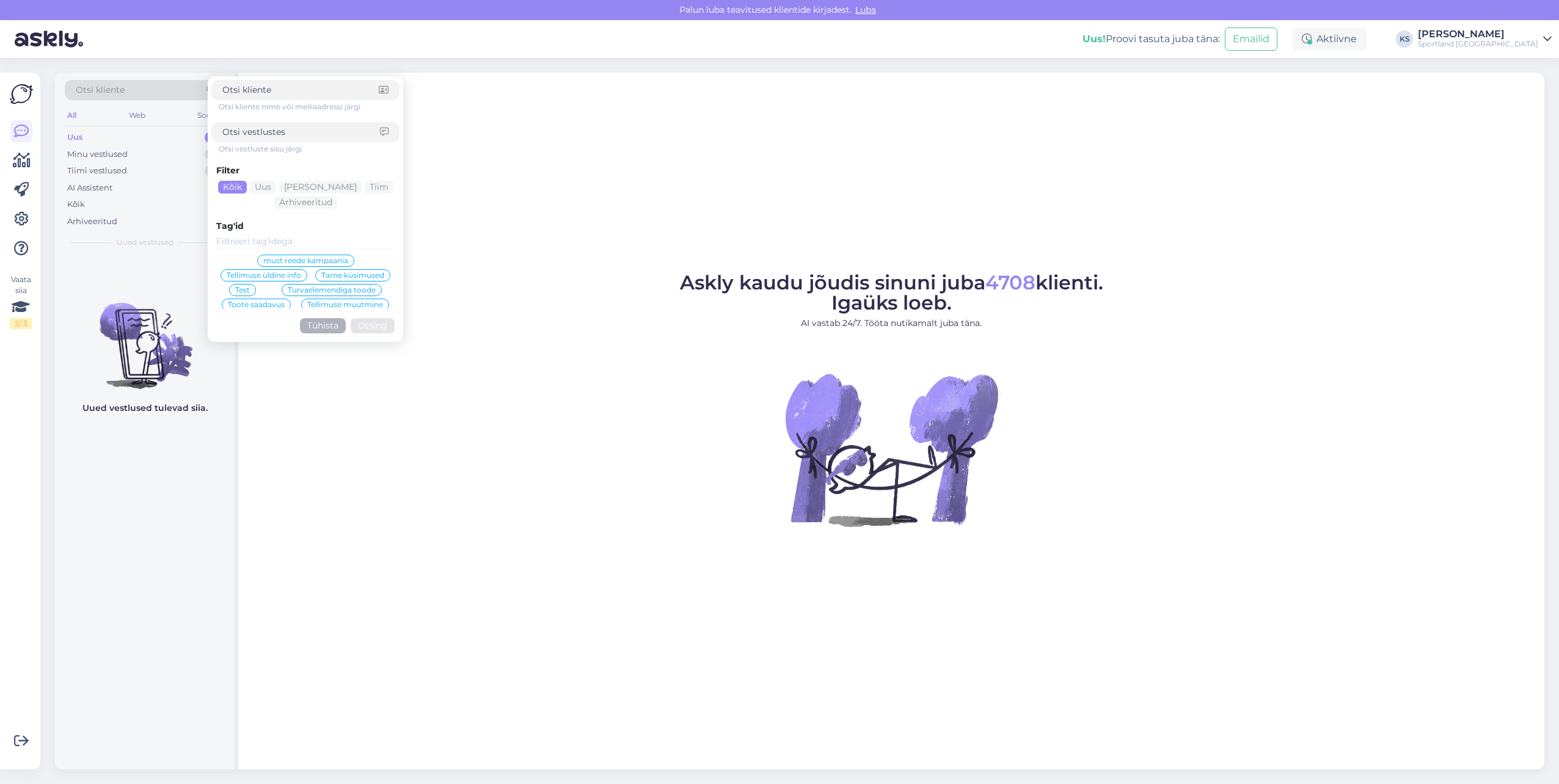
click at [264, 132] on input at bounding box center [301, 132] width 158 height 13
paste input "O'NEILL MEN'S ORIGINAL CALI 16'' SWIM SHORTS"
type input "O'NEILL MEN'S ORIGINAL CALI 16'' SWIM SHORTS"
click button "Otsing" at bounding box center [373, 326] width 44 height 16
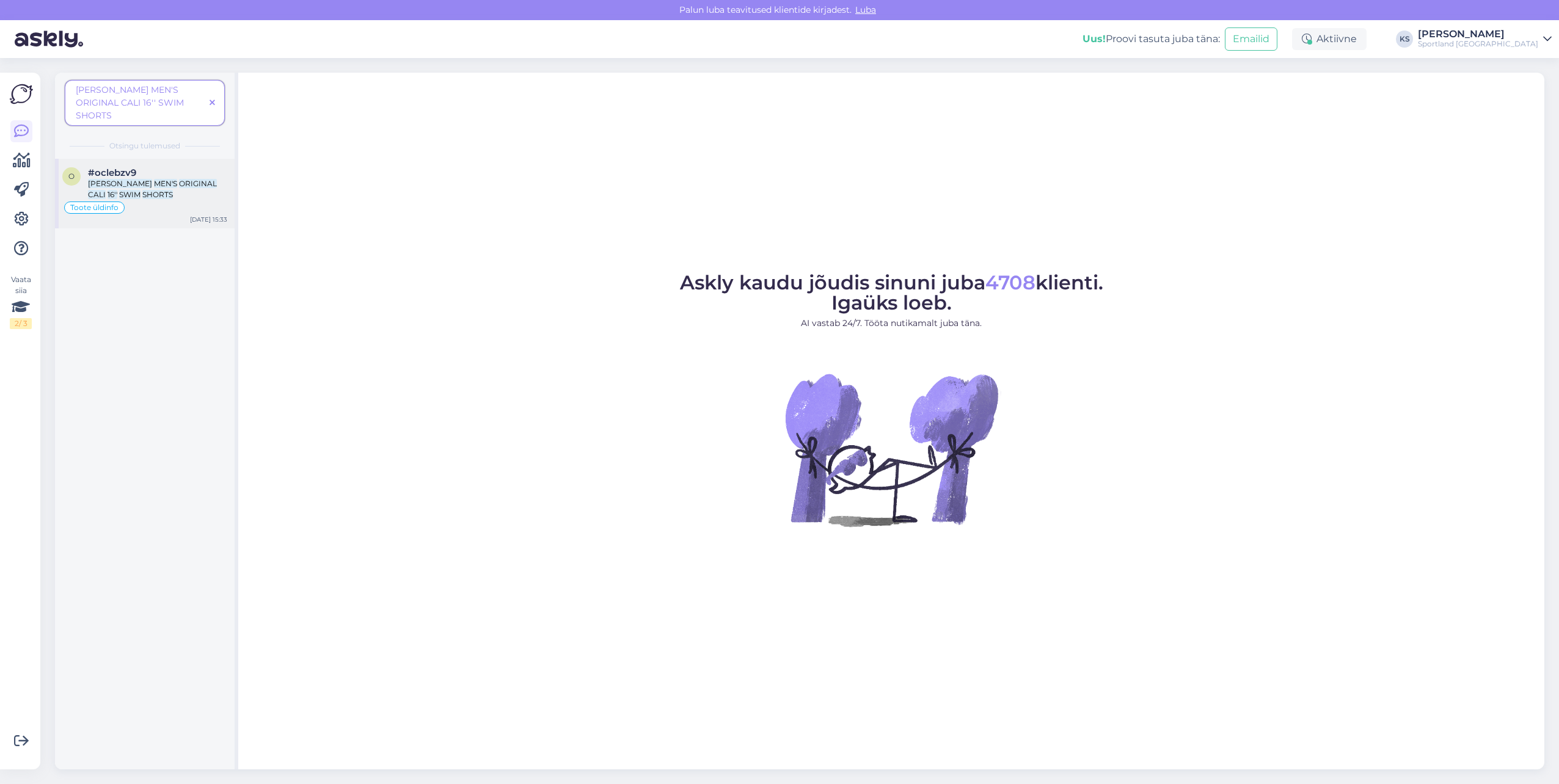
click at [165, 200] on div "Toote üldinfo" at bounding box center [145, 207] width 165 height 15
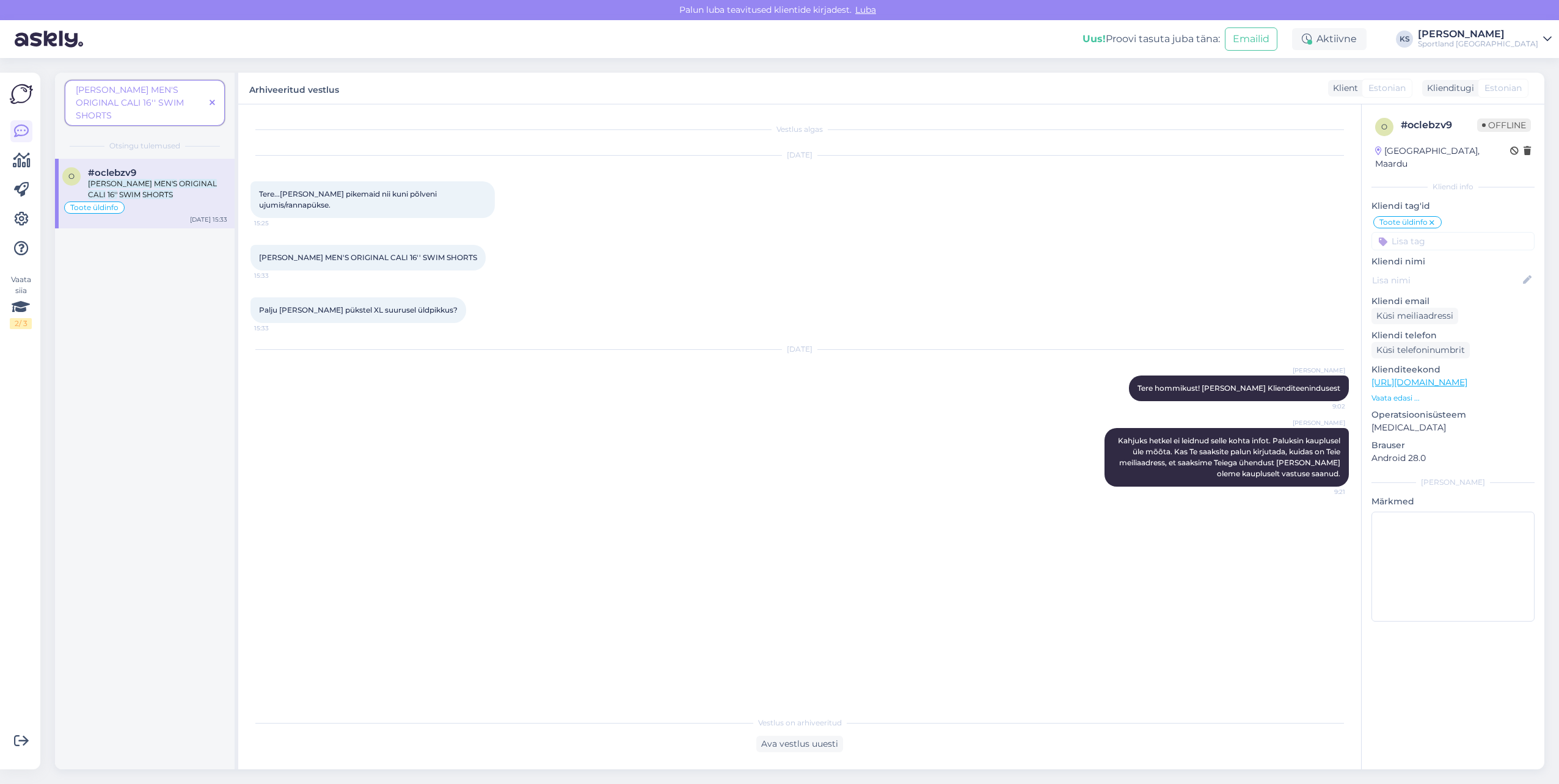
click at [703, 411] on div "Aug 18 2025 Tiina Olup Tere hommikust! Olen Tiina Klienditeenindusest 9:02" at bounding box center [800, 375] width 1098 height 78
drag, startPoint x: 210, startPoint y: 87, endPoint x: 216, endPoint y: 94, distance: 9.2
click at [216, 94] on div "O'NEILL MEN'S ORIGINAL CALI 16'' SWIM SHORTS" at bounding box center [145, 103] width 160 height 46
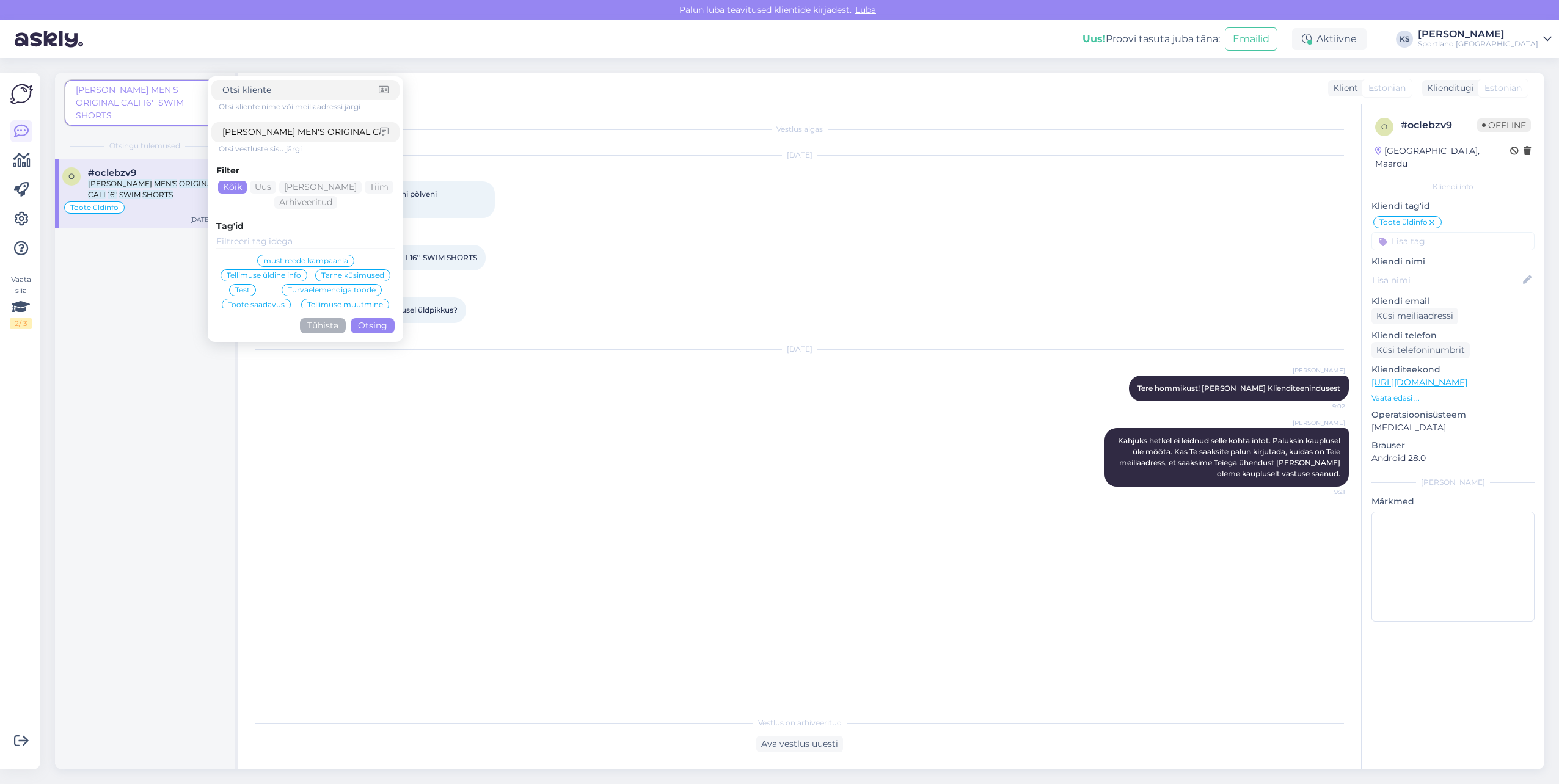
click at [216, 94] on div at bounding box center [305, 90] width 188 height 20
click at [140, 99] on span "O'NEILL MEN'S ORIGINAL CALI 16'' SWIM SHORTS" at bounding box center [130, 103] width 108 height 37
click at [41, 132] on div "Vaata siia 2 / 3 Võimalused Veendu, et Askly loob sulle väärtust. Sulge Ühenda …" at bounding box center [24, 420] width 48 height 726
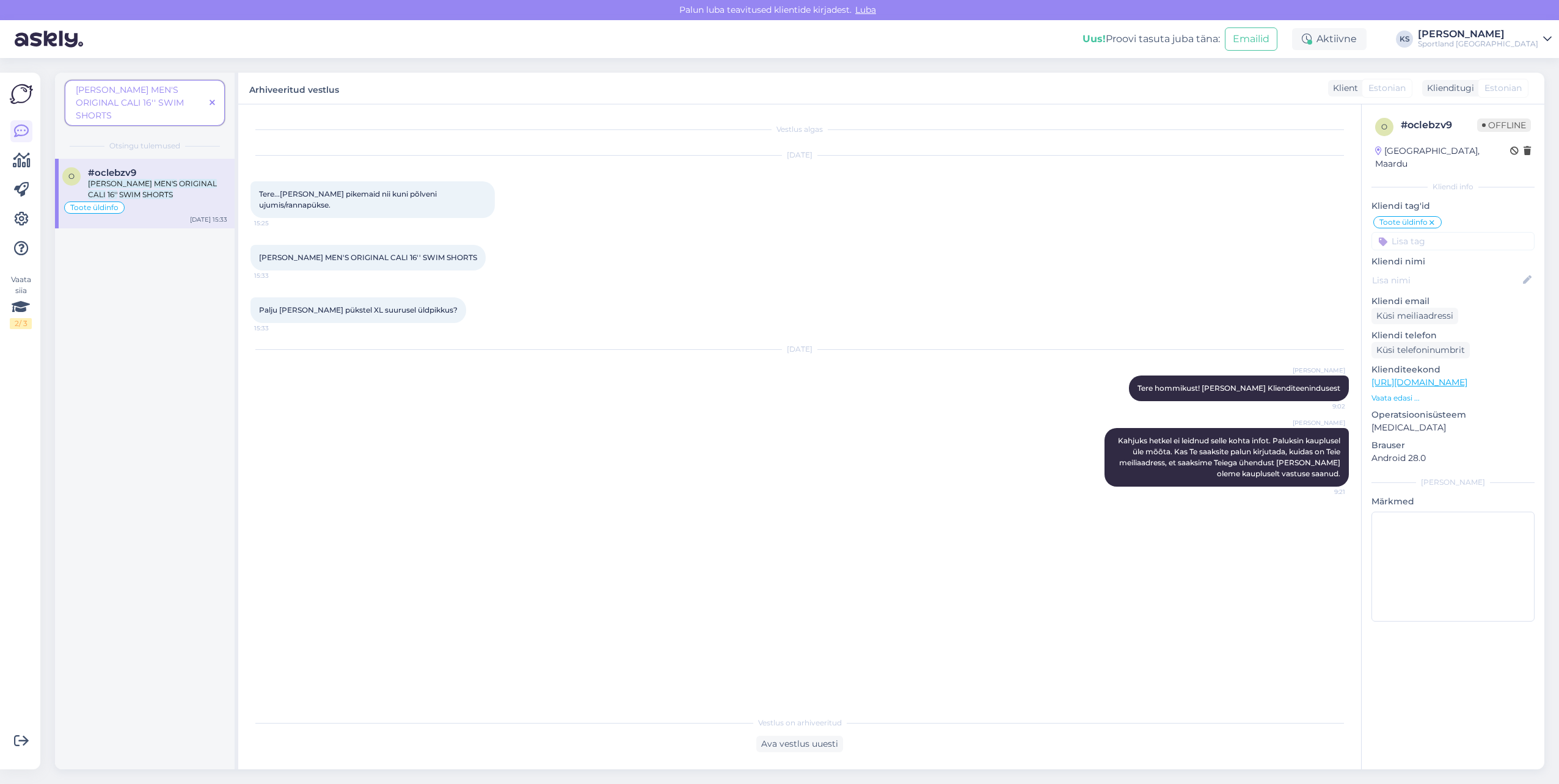
click at [7, 131] on div "Vaata siia 2 / 3 Võimalused Veendu, et Askly loob sulle väärtust. Sulge Ühenda …" at bounding box center [20, 420] width 40 height 697
click at [14, 130] on link at bounding box center [21, 131] width 22 height 22
click at [216, 98] on span at bounding box center [212, 103] width 16 height 13
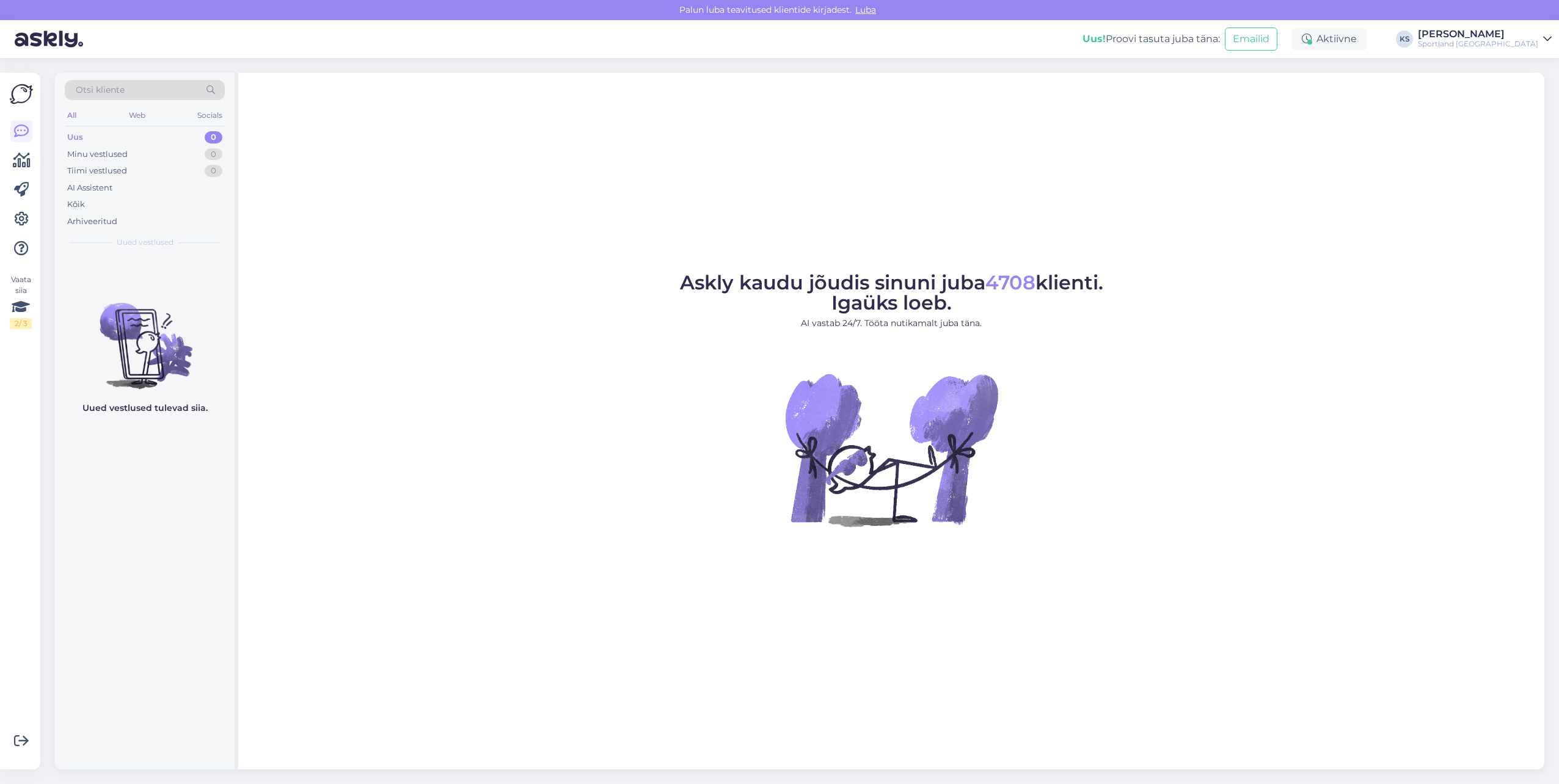
click at [1518, 43] on div "Sportland [GEOGRAPHIC_DATA]" at bounding box center [1477, 44] width 120 height 10
click at [1534, 87] on button "Ava" at bounding box center [1528, 94] width 27 height 19
click at [1535, 45] on div "Sportland Finland" at bounding box center [1477, 44] width 120 height 10
click at [1540, 72] on button "Ava" at bounding box center [1528, 68] width 27 height 19
click at [1525, 47] on div "Sportland [GEOGRAPHIC_DATA]" at bounding box center [1477, 44] width 120 height 10
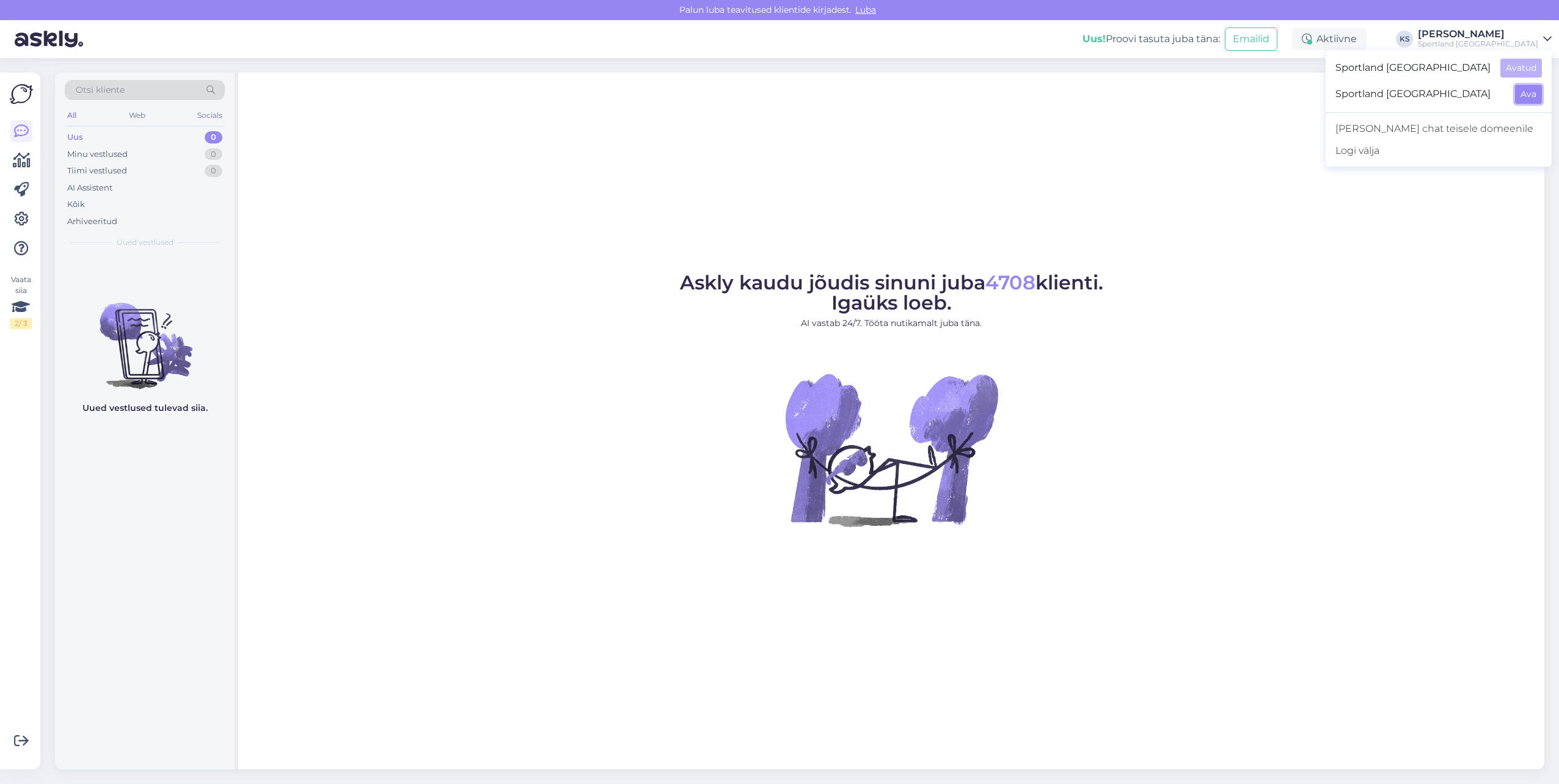
click at [1537, 88] on button "Ava" at bounding box center [1528, 94] width 27 height 19
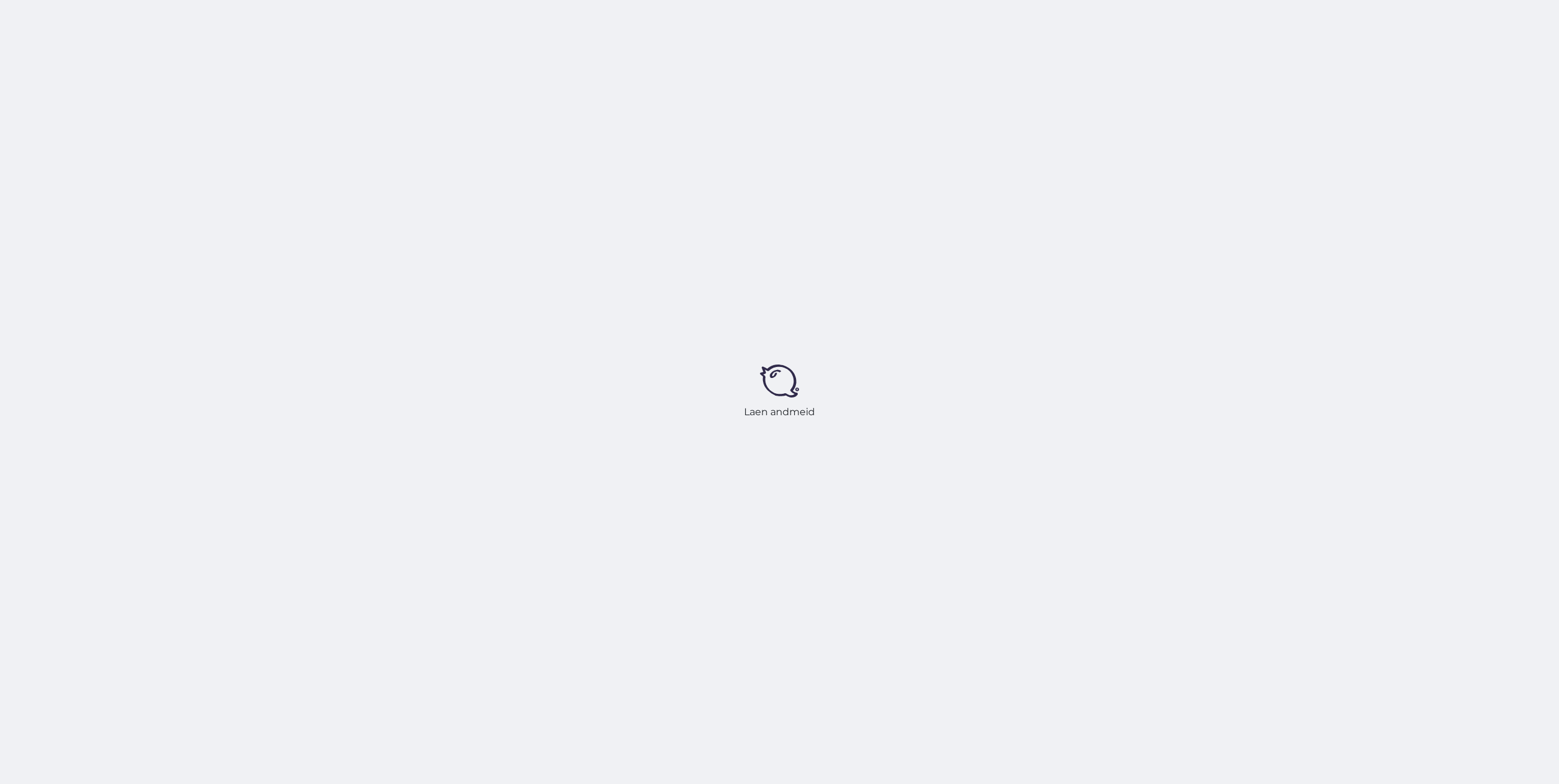
click at [1517, 39] on div "Laen andmeid" at bounding box center [780, 392] width 1559 height 784
click at [1520, 34] on div "Laen andmeid" at bounding box center [780, 392] width 1559 height 784
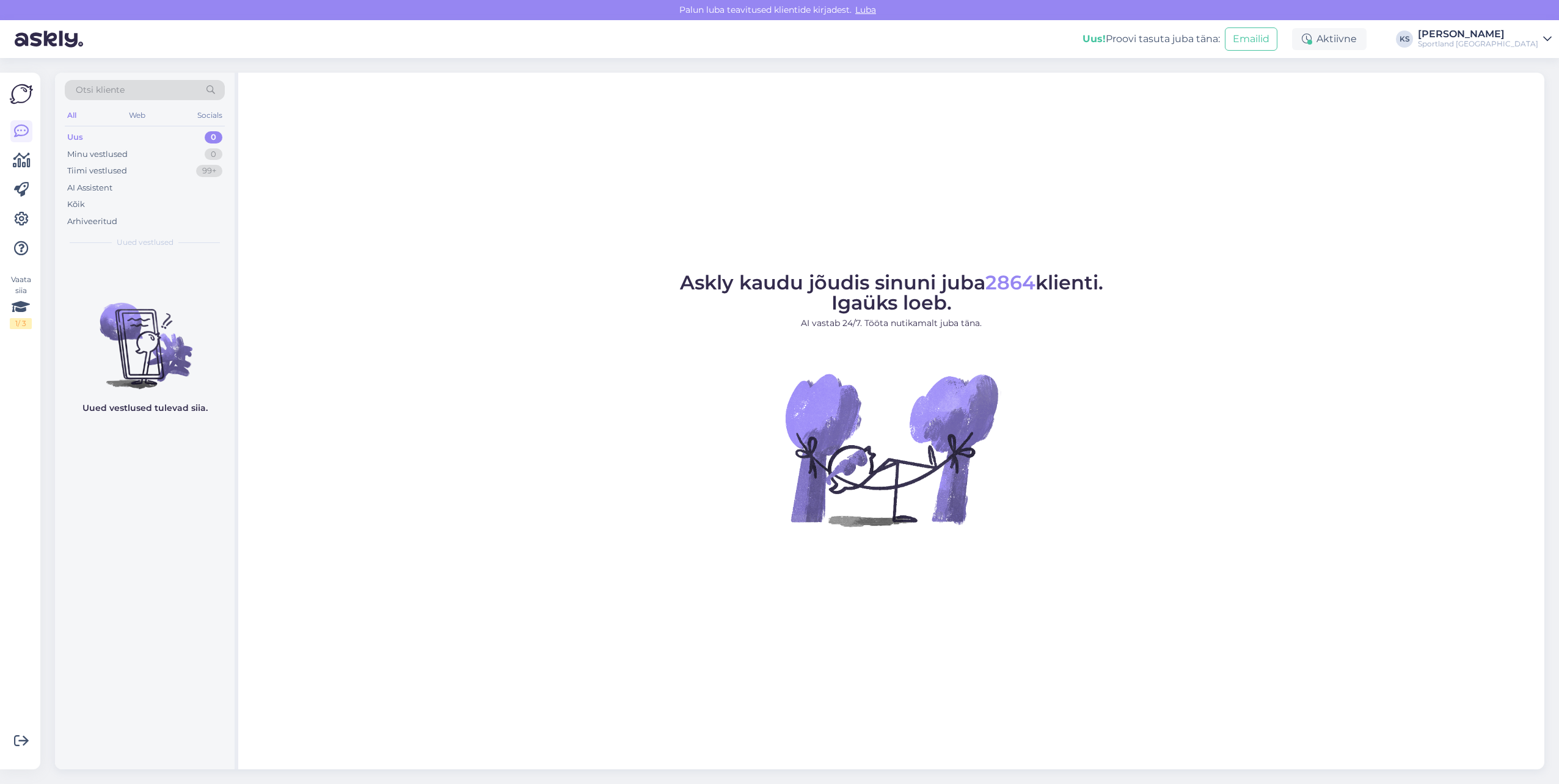
click at [1520, 34] on div "[PERSON_NAME]" at bounding box center [1477, 34] width 120 height 10
click at [1538, 66] on button "Ava" at bounding box center [1528, 68] width 27 height 19
click at [200, 168] on div "Tiimi vestlused 1" at bounding box center [145, 171] width 160 height 17
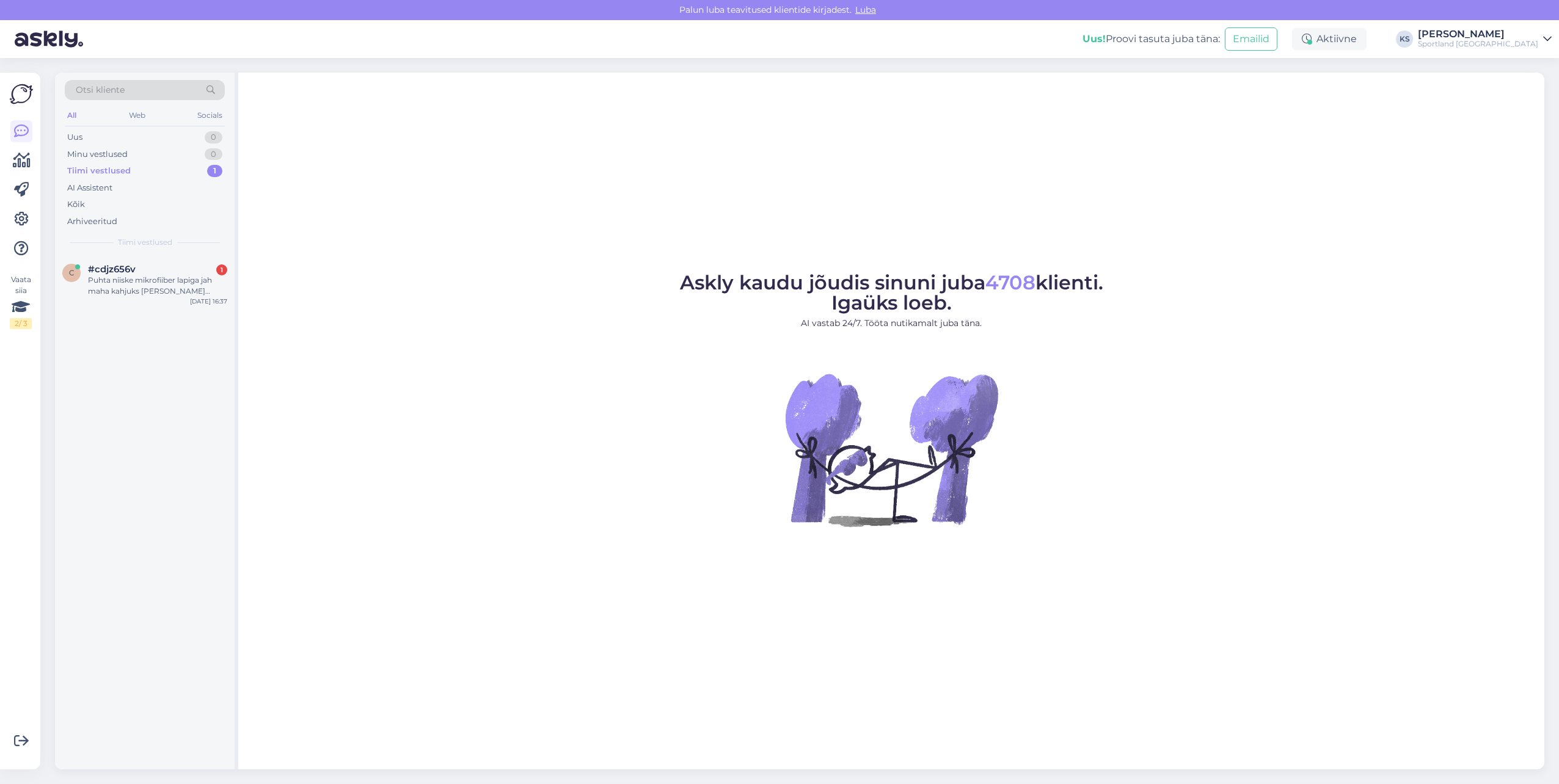
click at [217, 285] on div "Puhta niiske mikrofiiber lapiga jah maha kahjuks ei tule õrnalt nühkides. Päike…" at bounding box center [158, 286] width 140 height 22
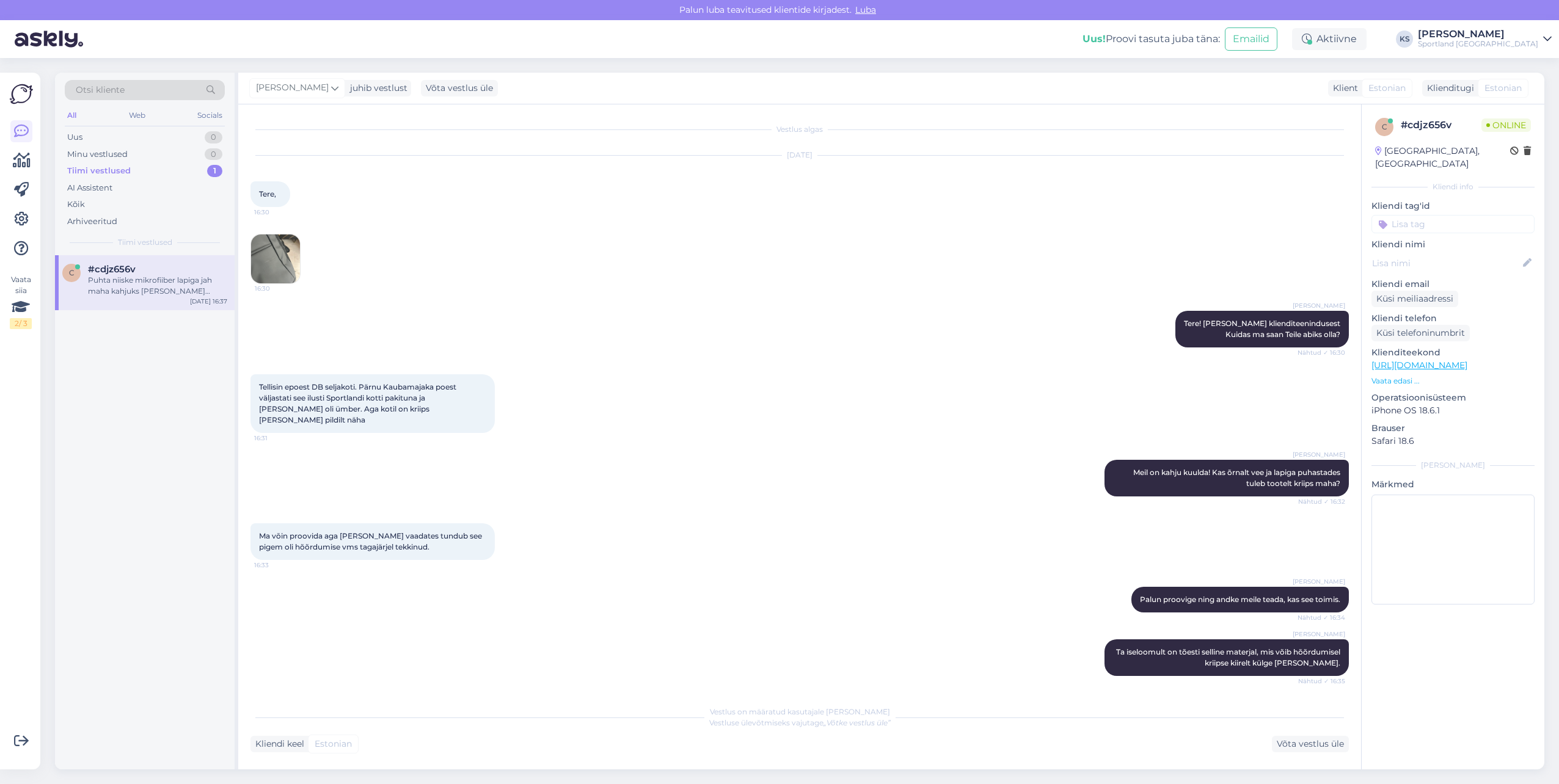
scroll to position [76, 0]
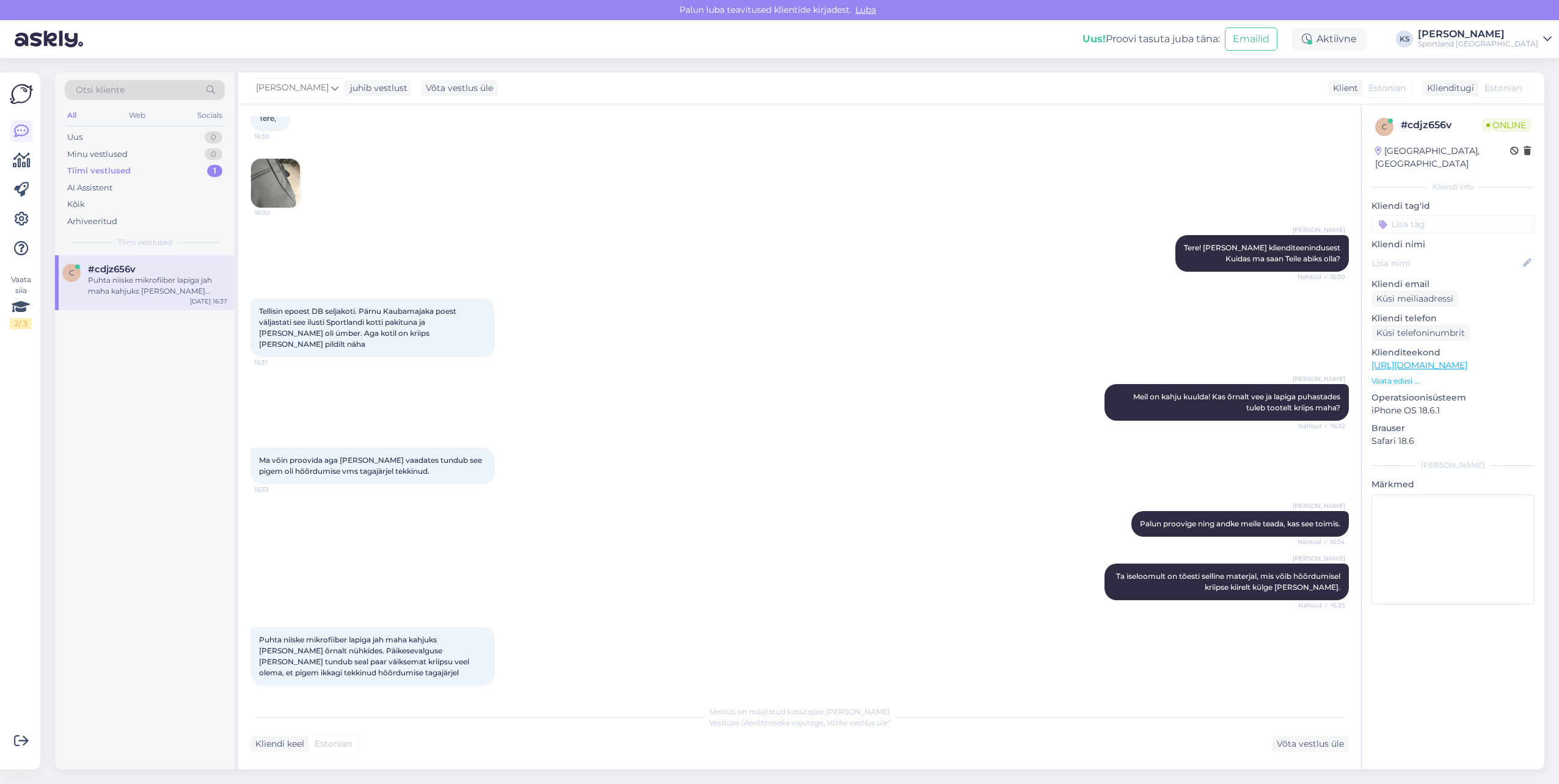
click at [262, 185] on img at bounding box center [275, 183] width 49 height 49
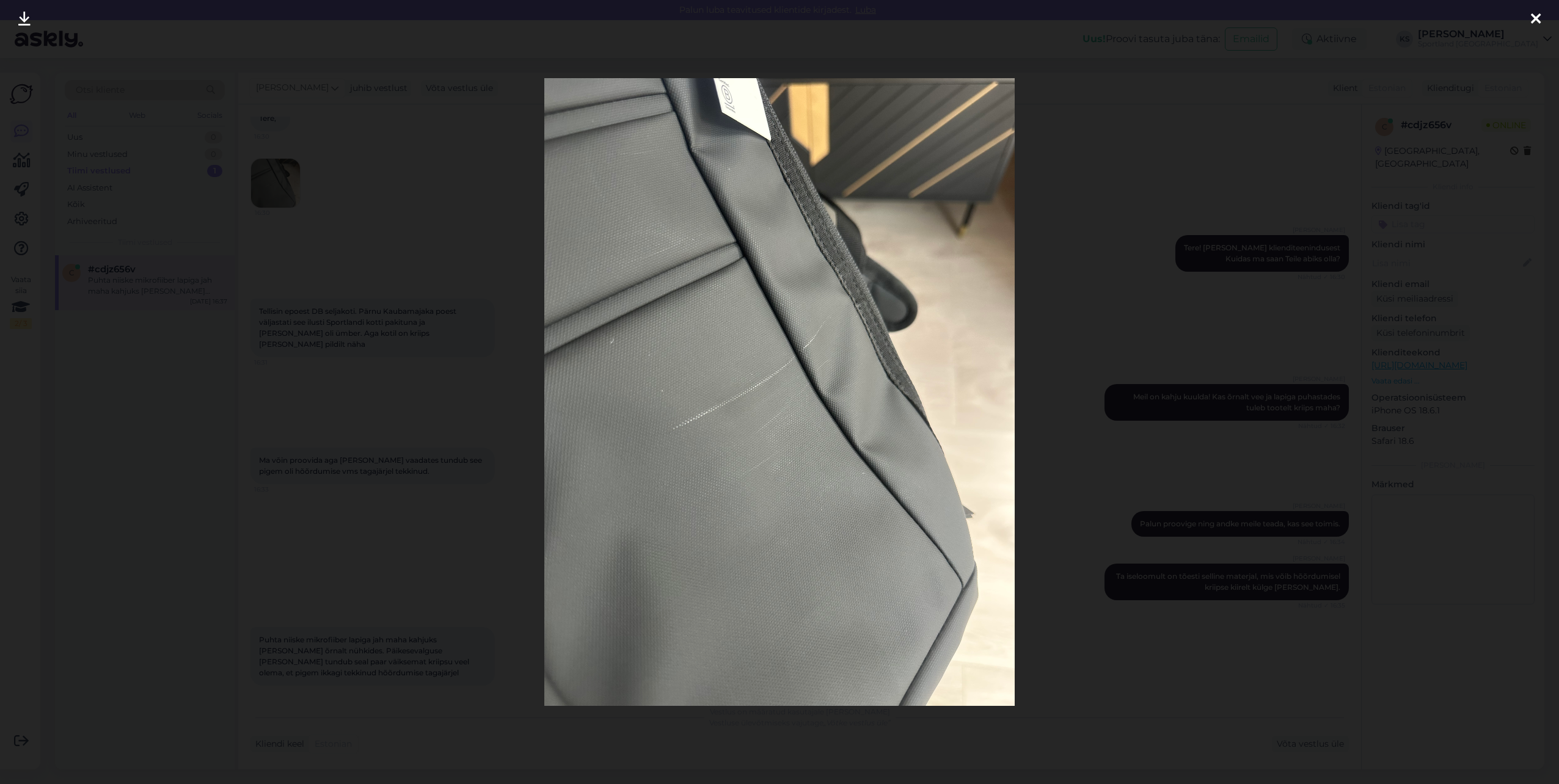
click at [1531, 14] on icon at bounding box center [1535, 19] width 10 height 16
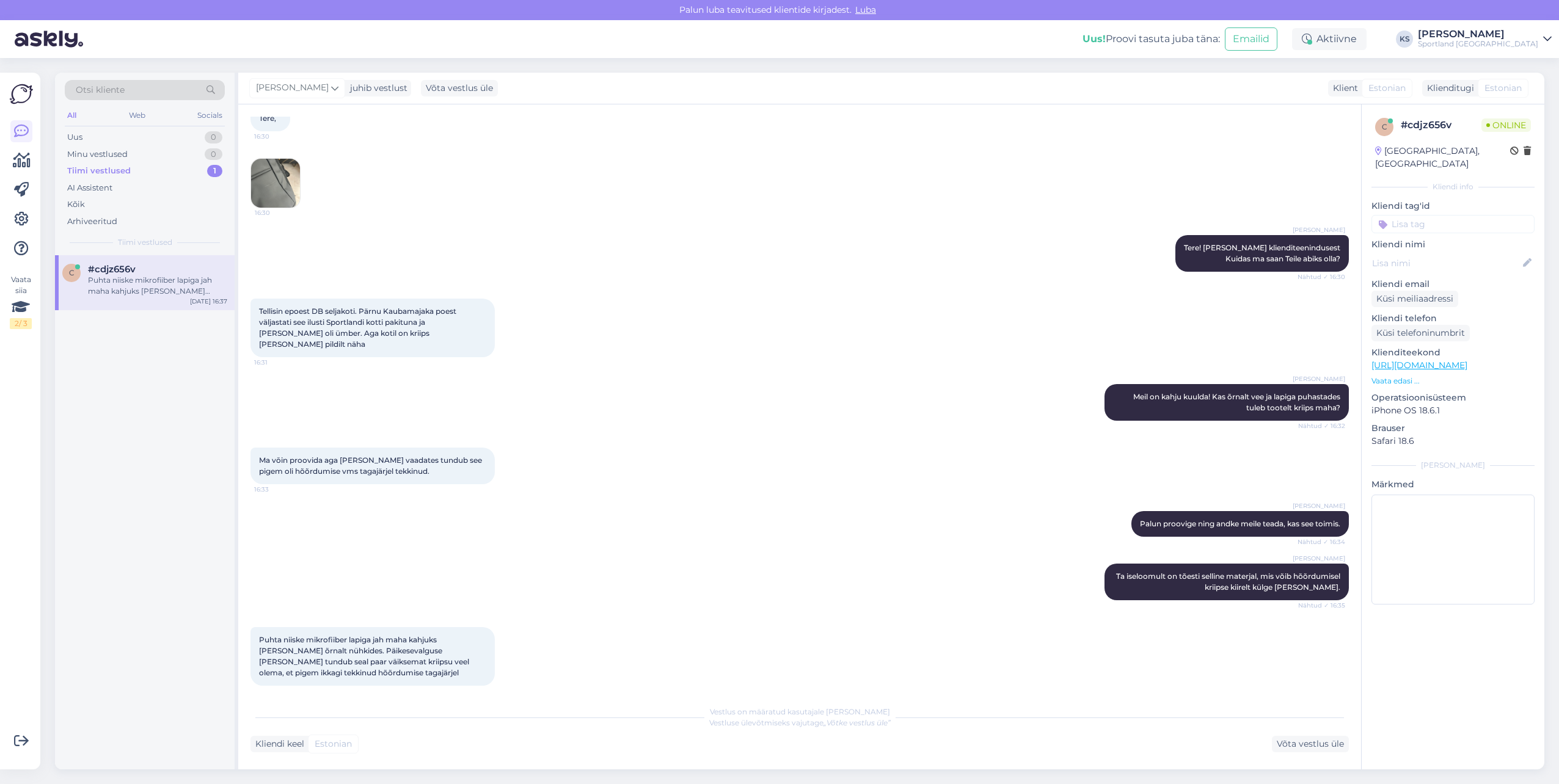
scroll to position [129, 0]
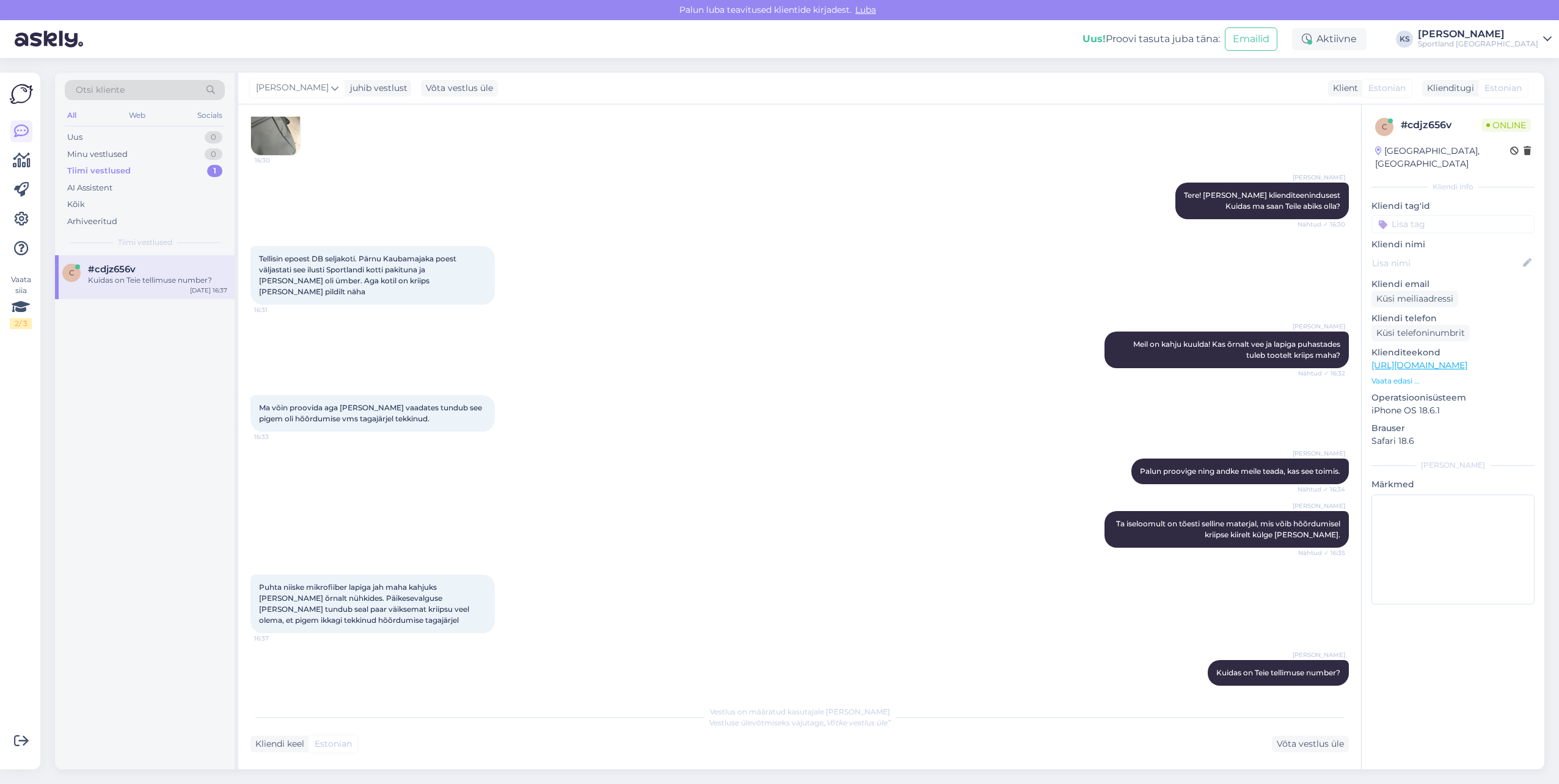
click at [291, 138] on img at bounding box center [275, 130] width 49 height 49
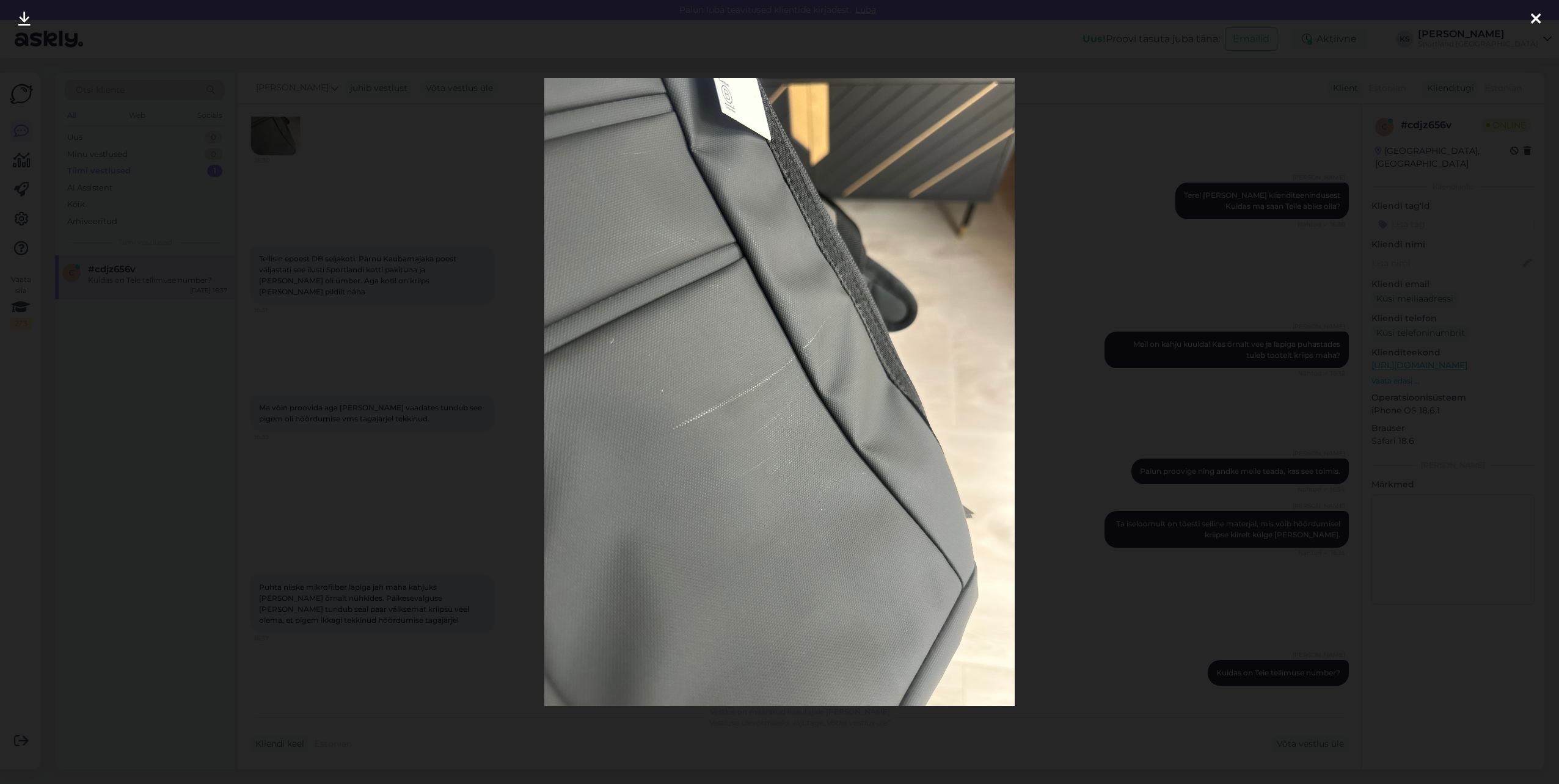
click at [1536, 20] on icon at bounding box center [1535, 19] width 10 height 16
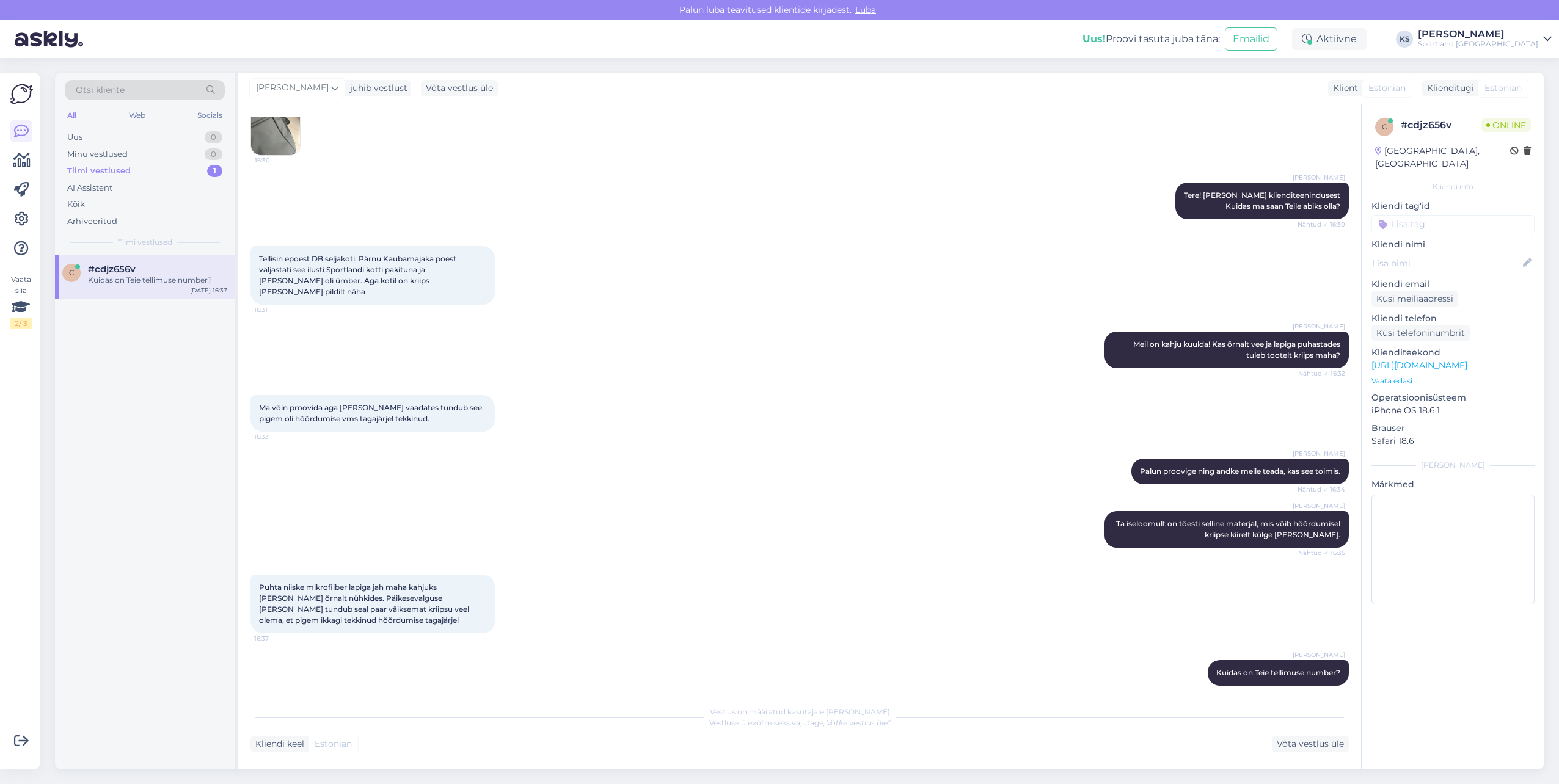
click at [275, 146] on img at bounding box center [275, 130] width 49 height 49
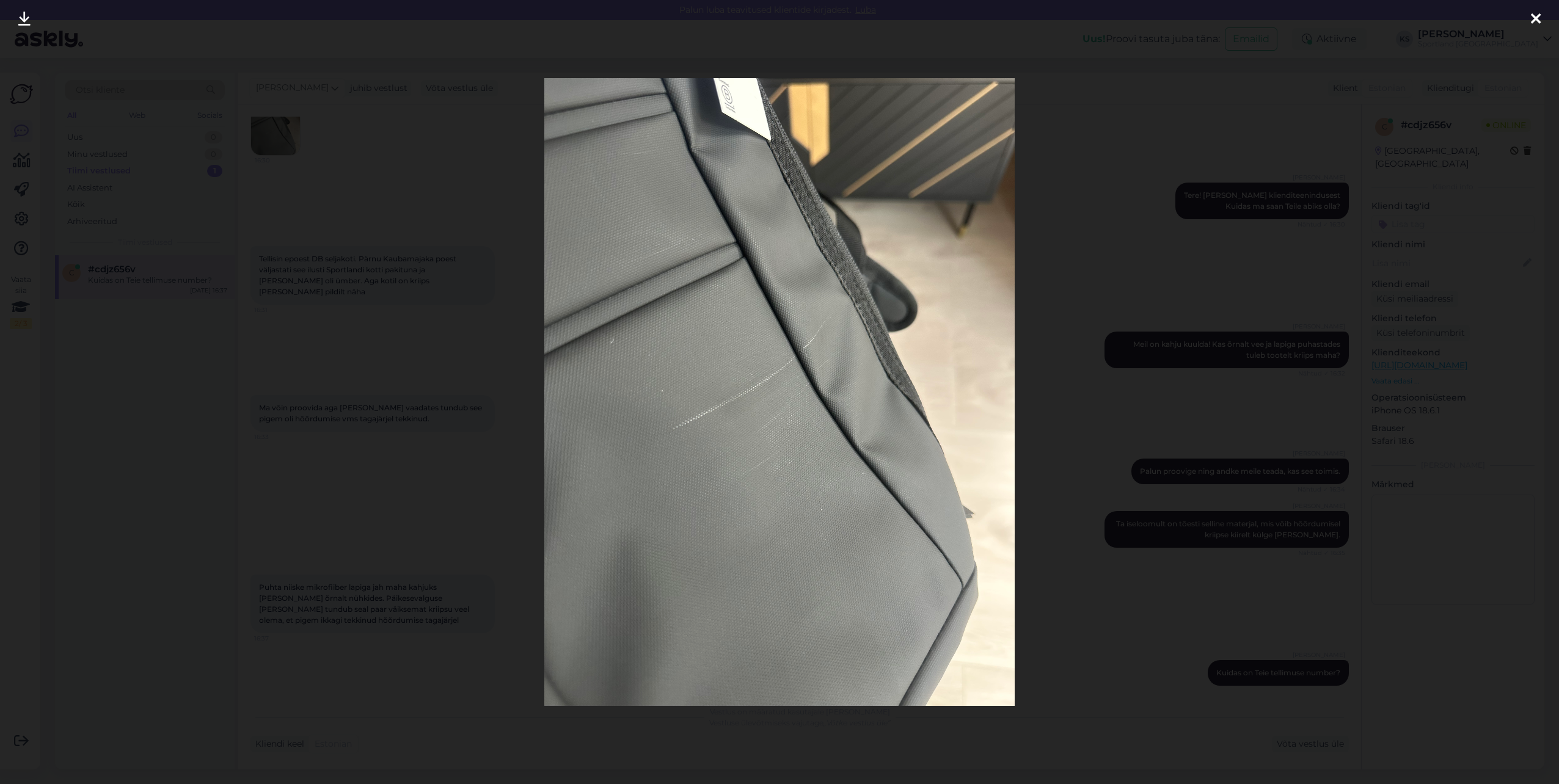
click at [1520, 46] on div at bounding box center [780, 392] width 1559 height 784
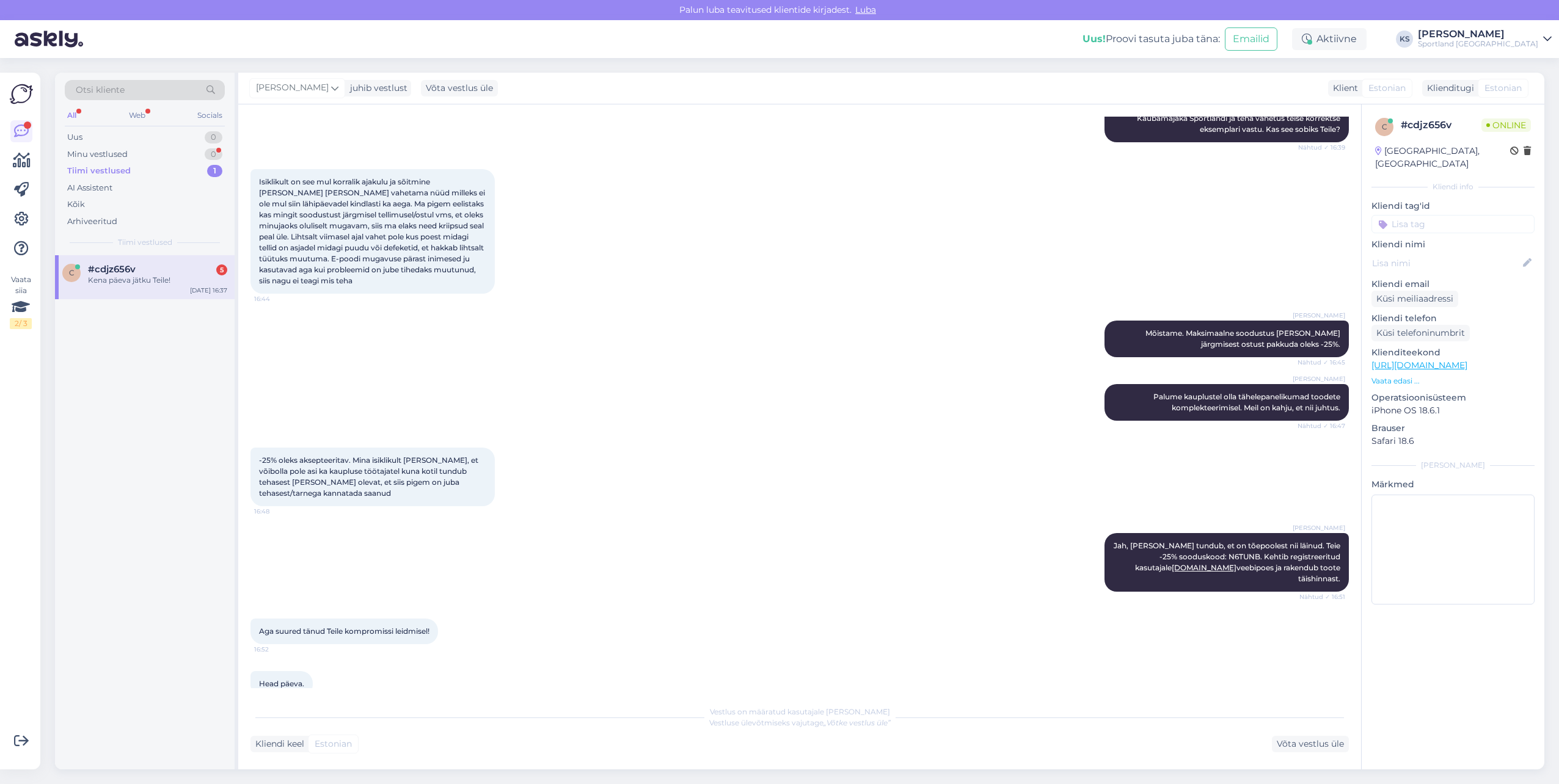
scroll to position [852, 0]
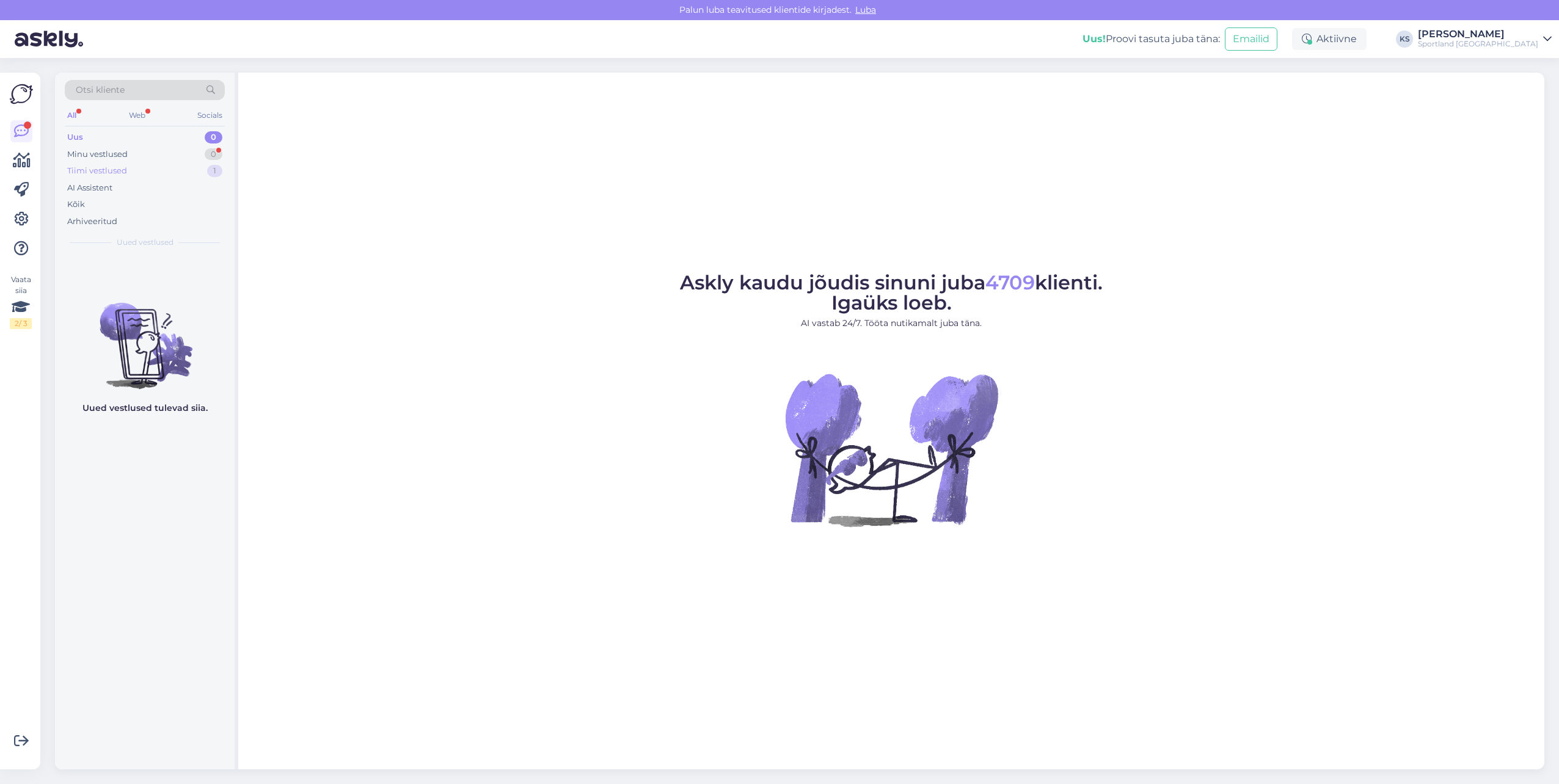
click at [190, 168] on div "Tiimi vestlused 1" at bounding box center [145, 171] width 160 height 17
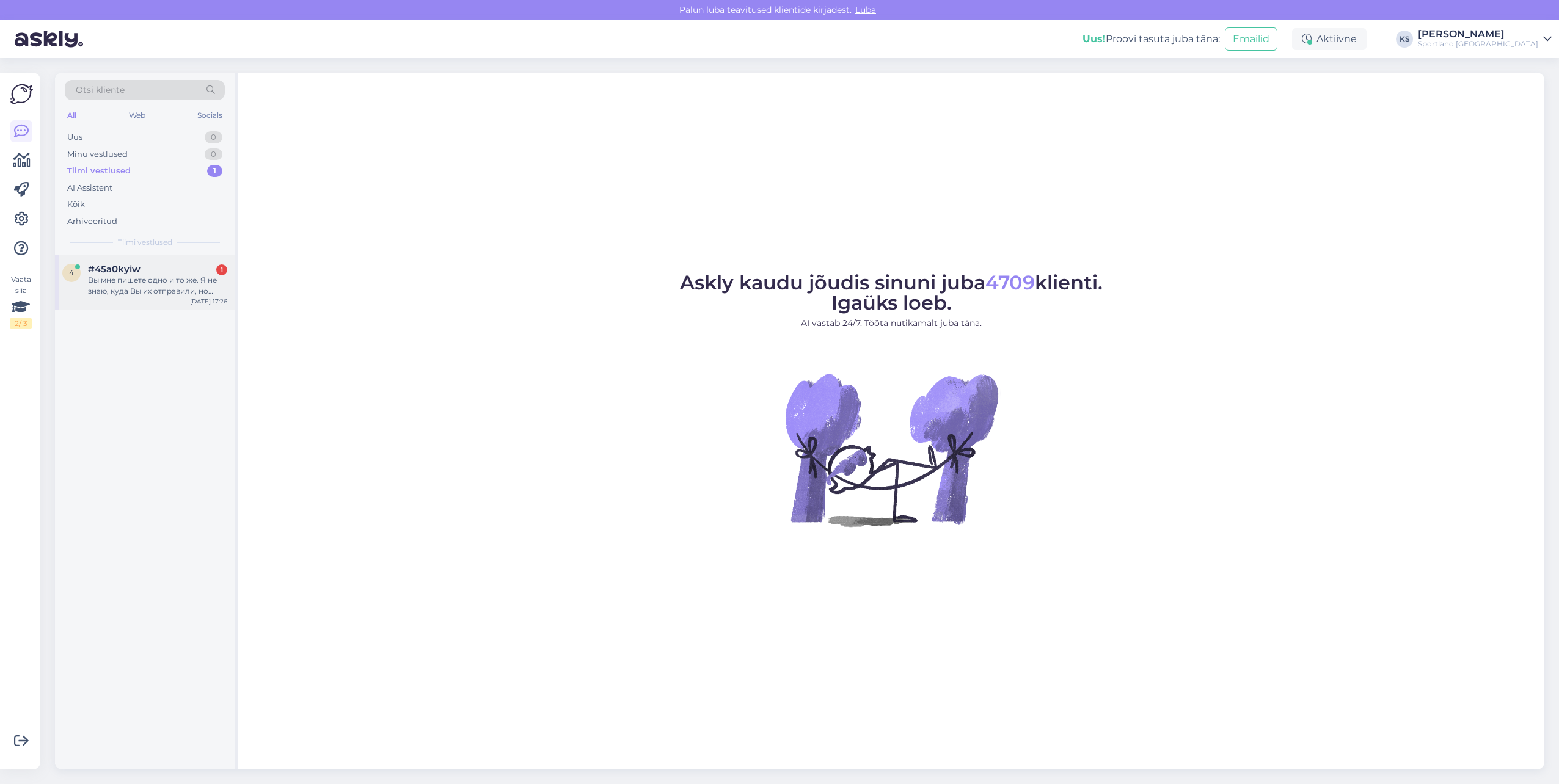
click at [180, 300] on div "4 #45a0kyiw 1 Вы мне пишете одно и то же. Я не знаю, куда Вы их отправили, но д…" at bounding box center [145, 283] width 180 height 55
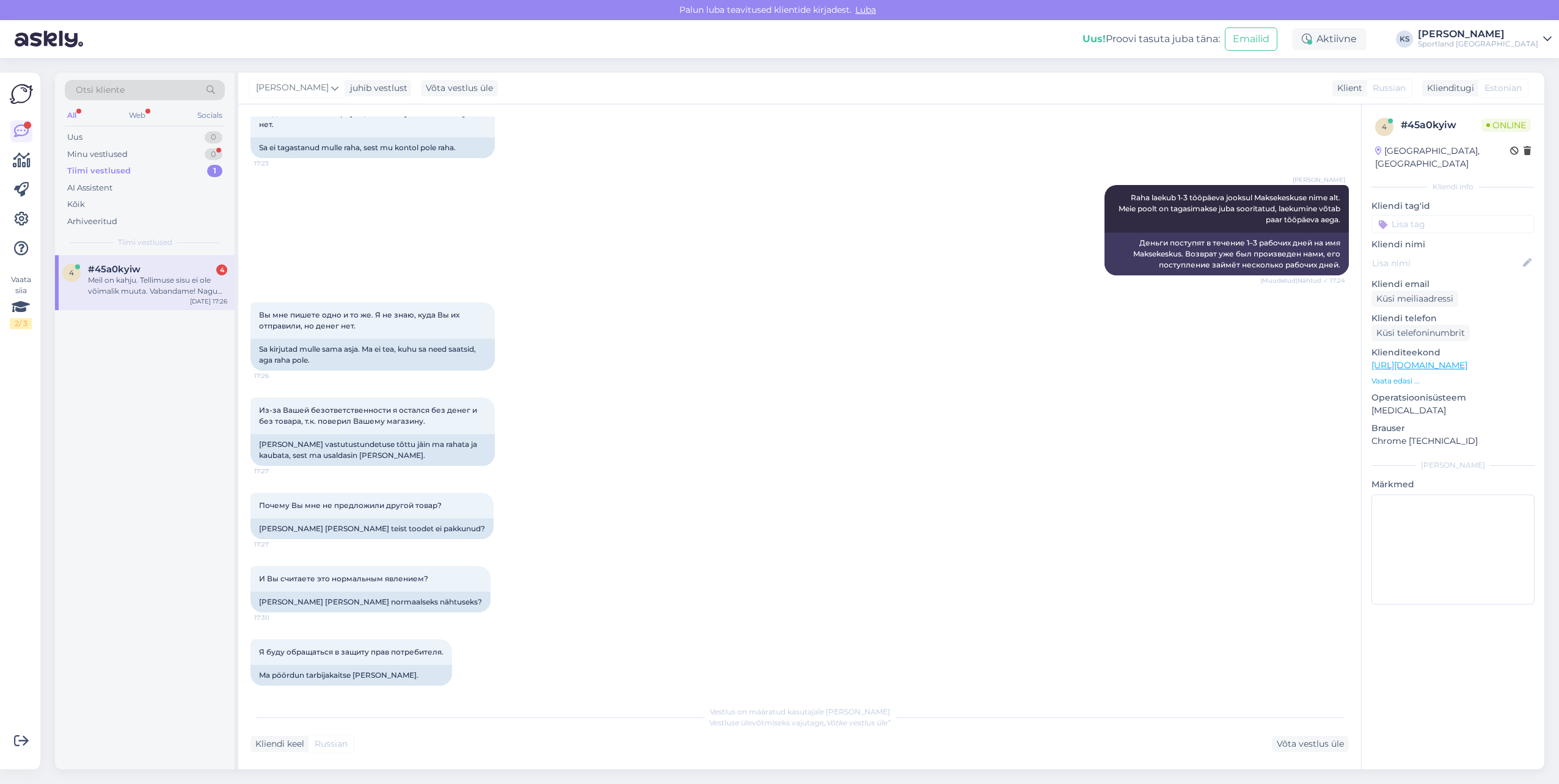
scroll to position [1297, 0]
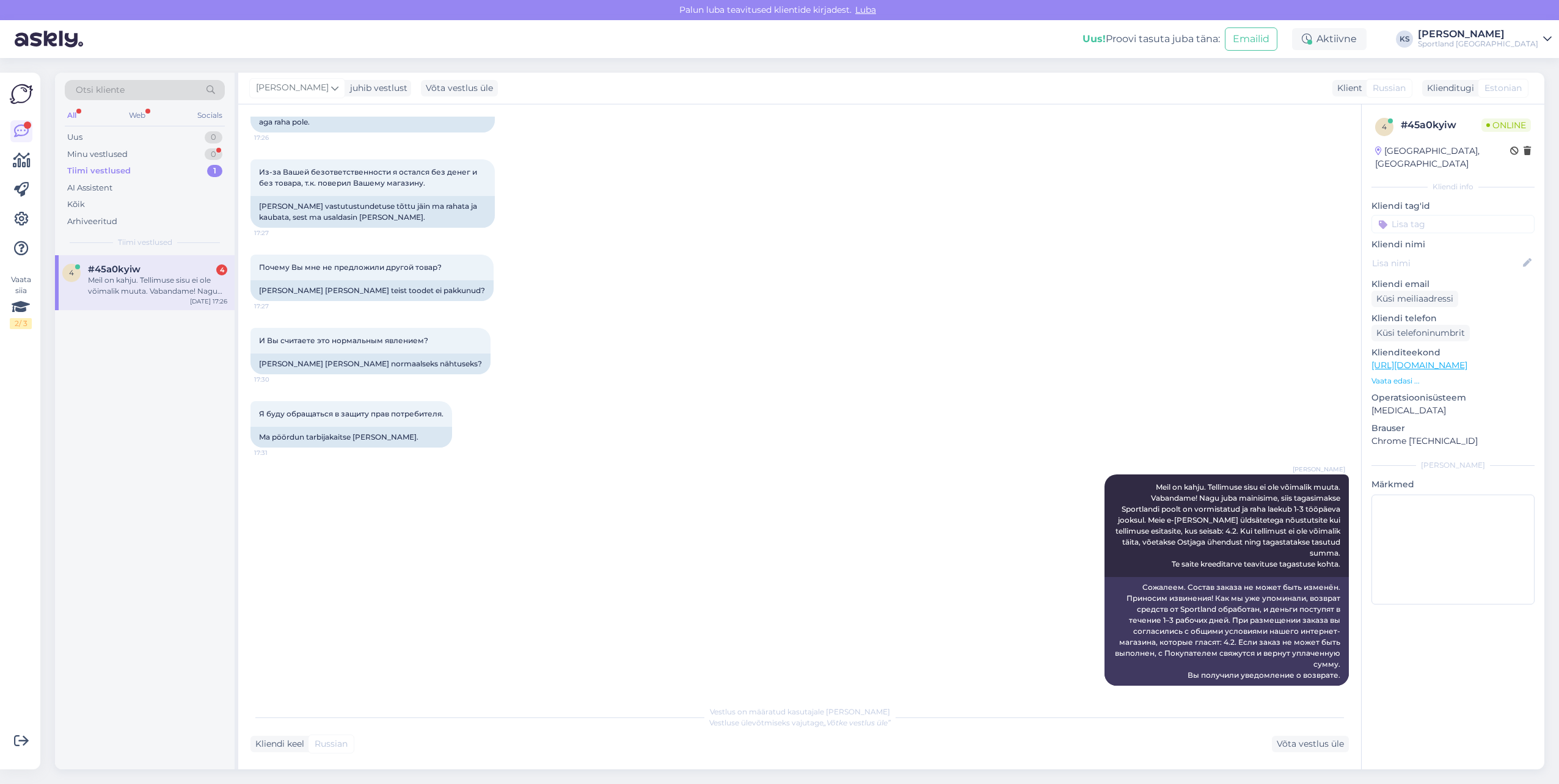
click at [714, 588] on div "[PERSON_NAME] [PERSON_NAME] on kahju. Tellimuse sisu ei ole võimalik muuta. Vab…" at bounding box center [800, 579] width 1098 height 238
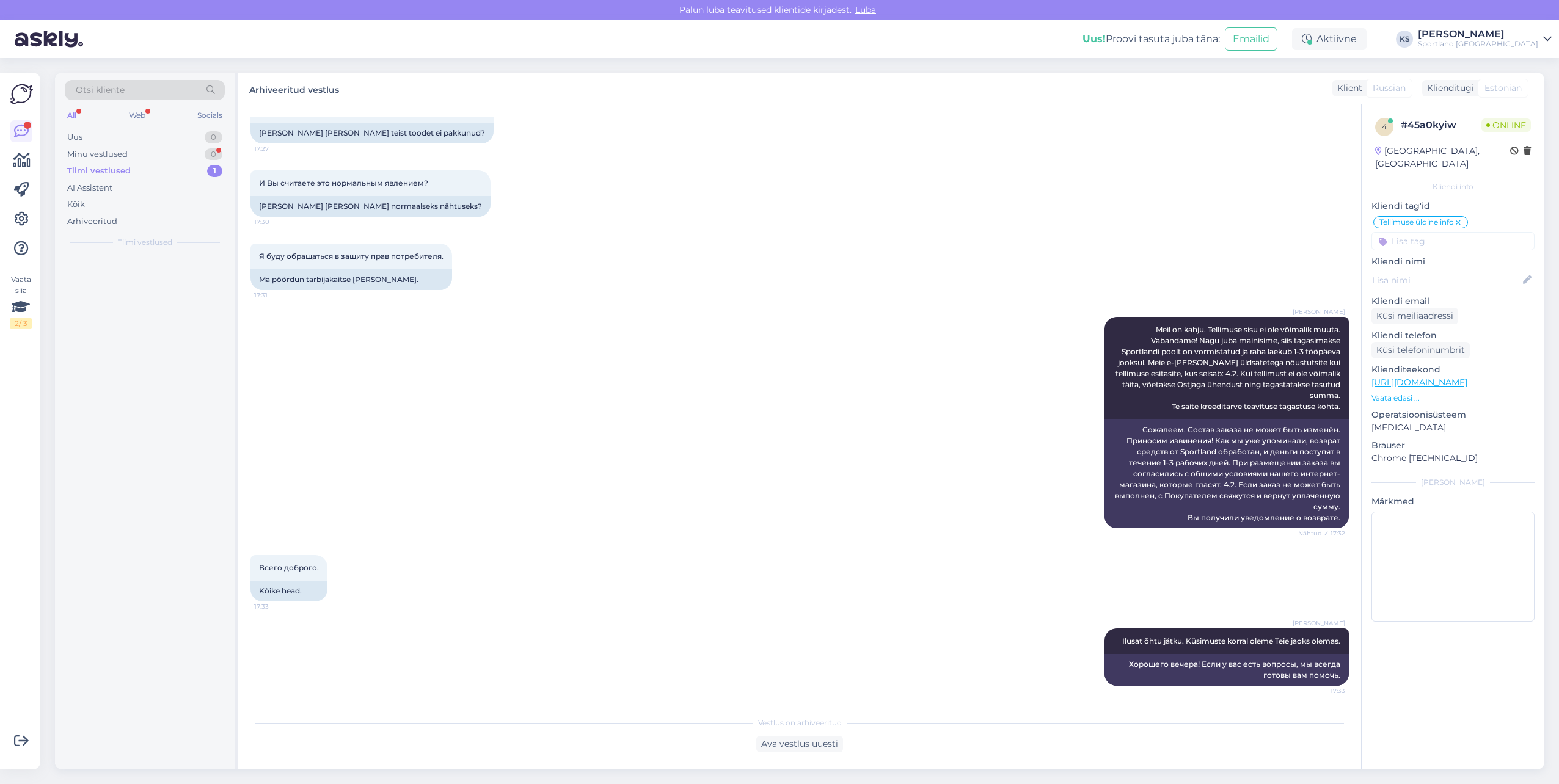
scroll to position [1444, 0]
